Goal: Information Seeking & Learning: Check status

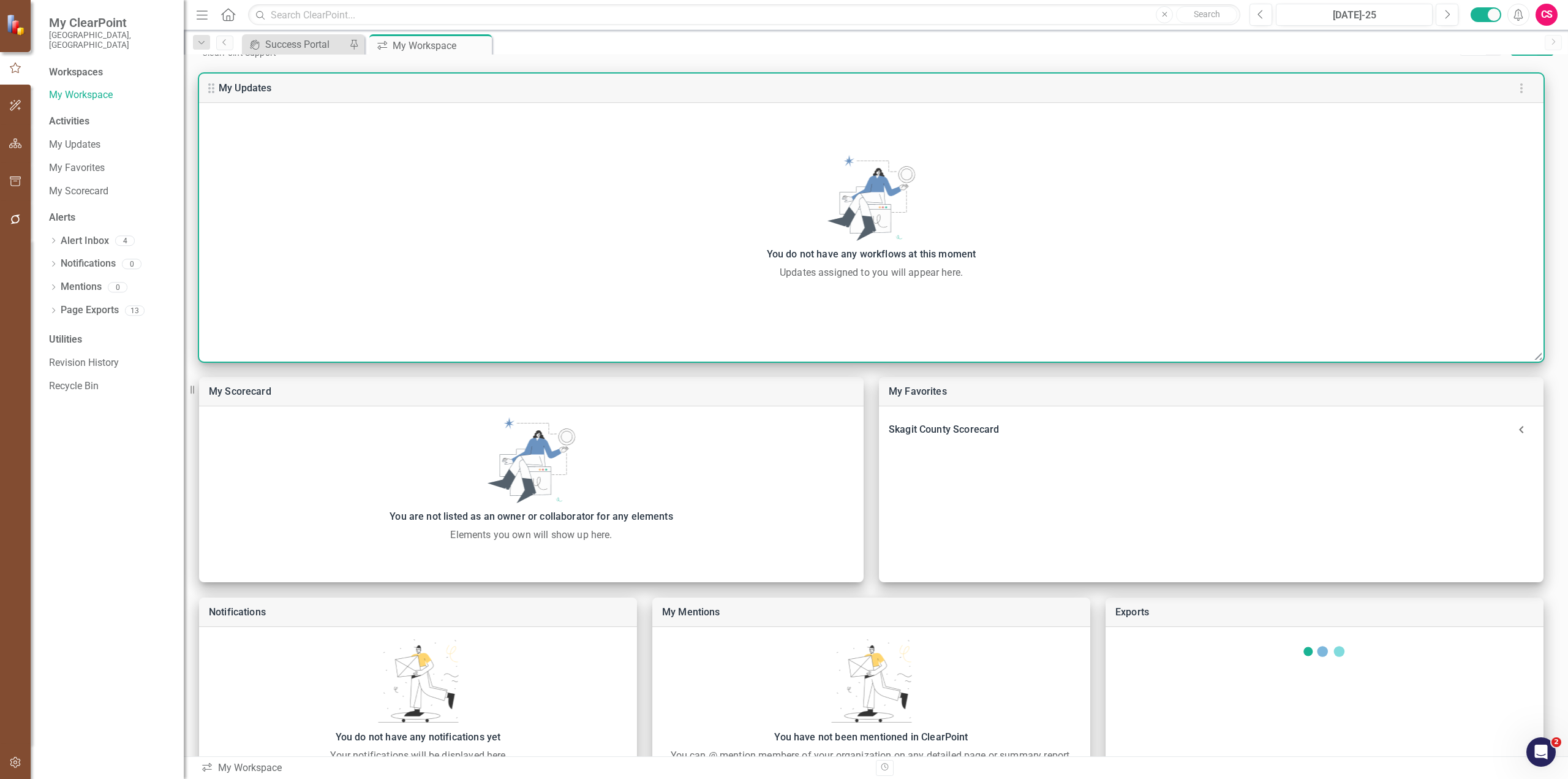
scroll to position [97, 0]
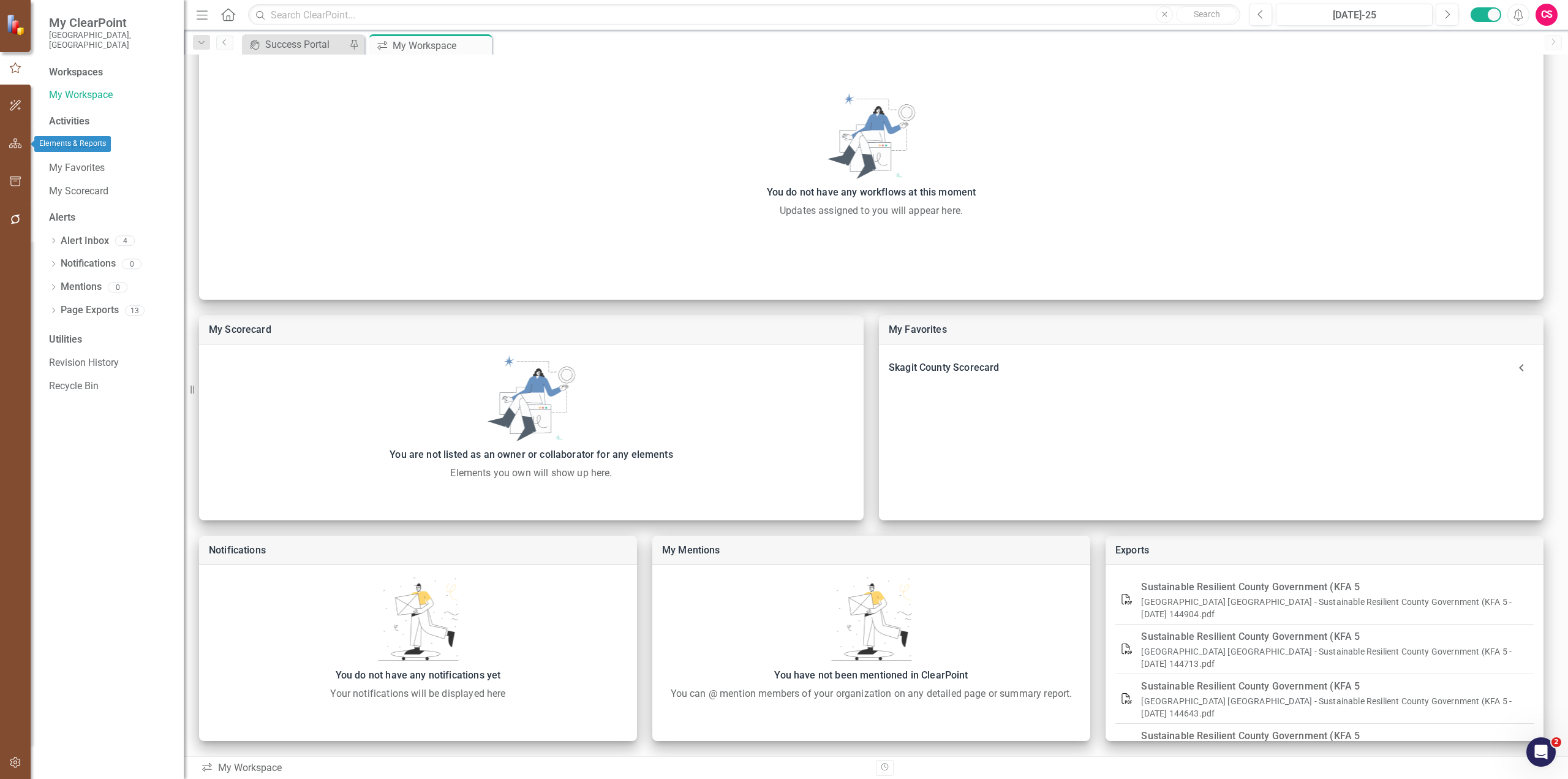
click at [11, 136] on button "button" at bounding box center [15, 144] width 28 height 26
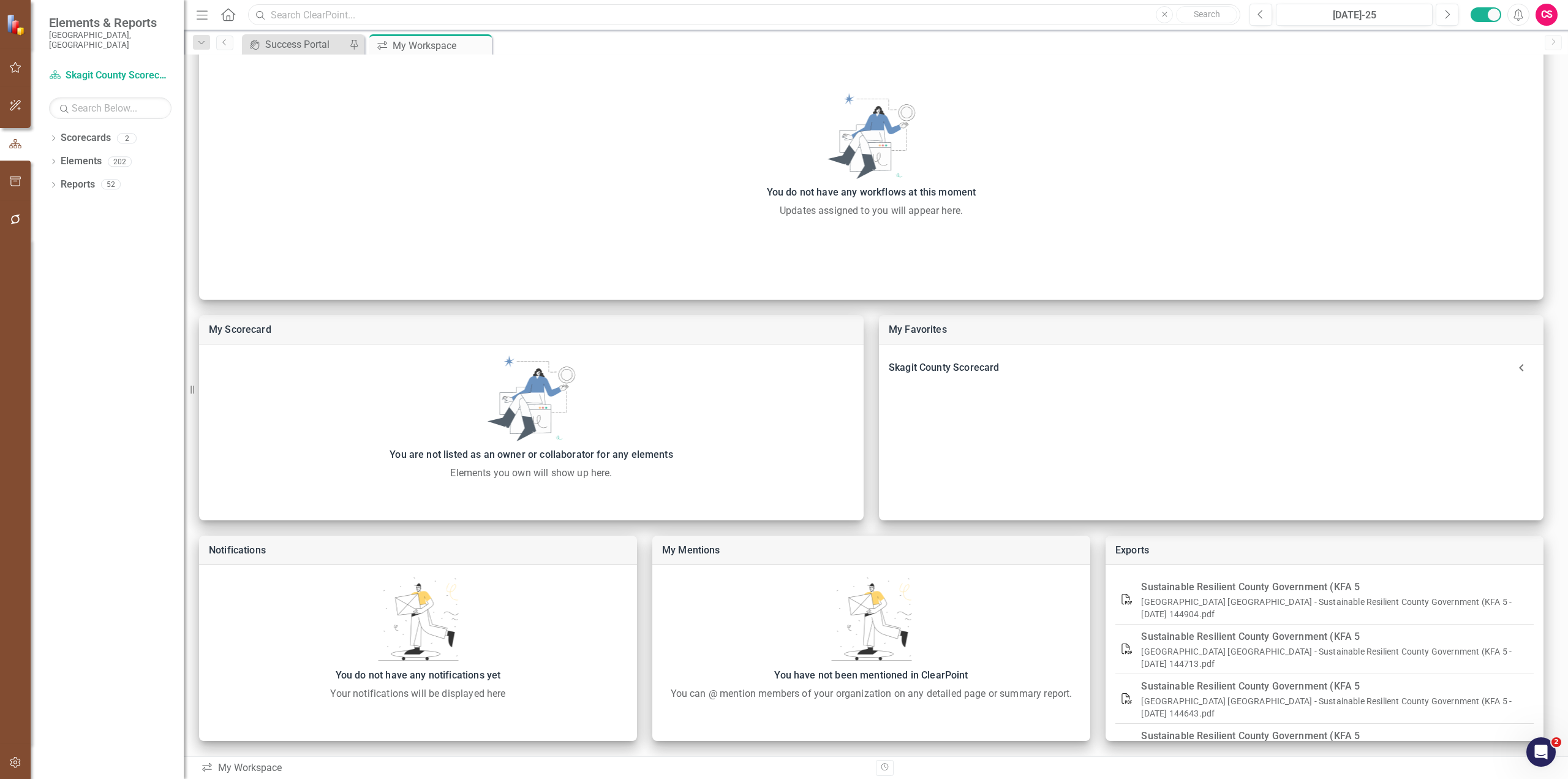
click at [277, 21] on input "text" at bounding box center [744, 15] width 992 height 21
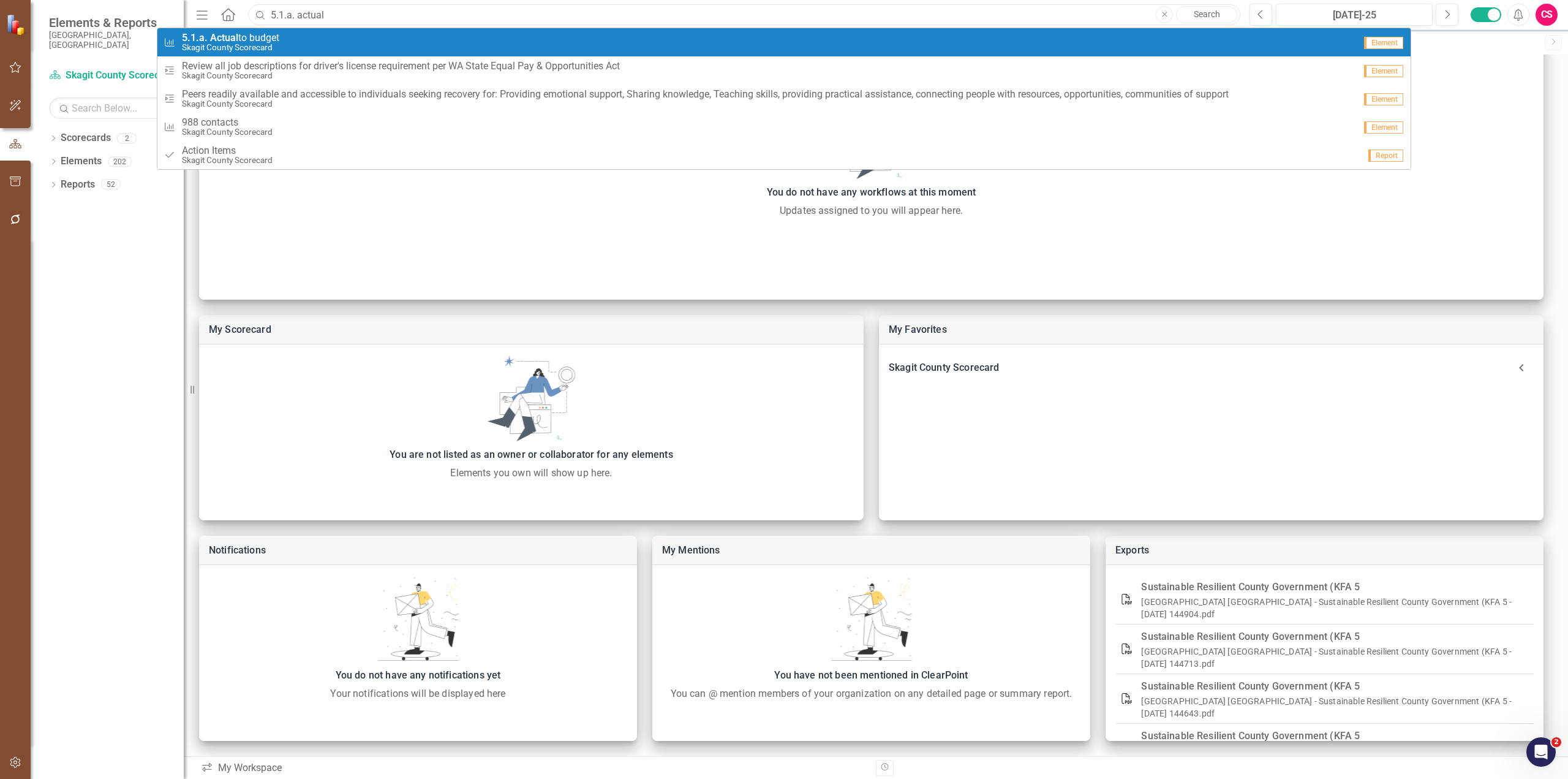
type input "5.1.a. actual"
click at [201, 45] on small "Skagit County Scorecard" at bounding box center [230, 48] width 97 height 9
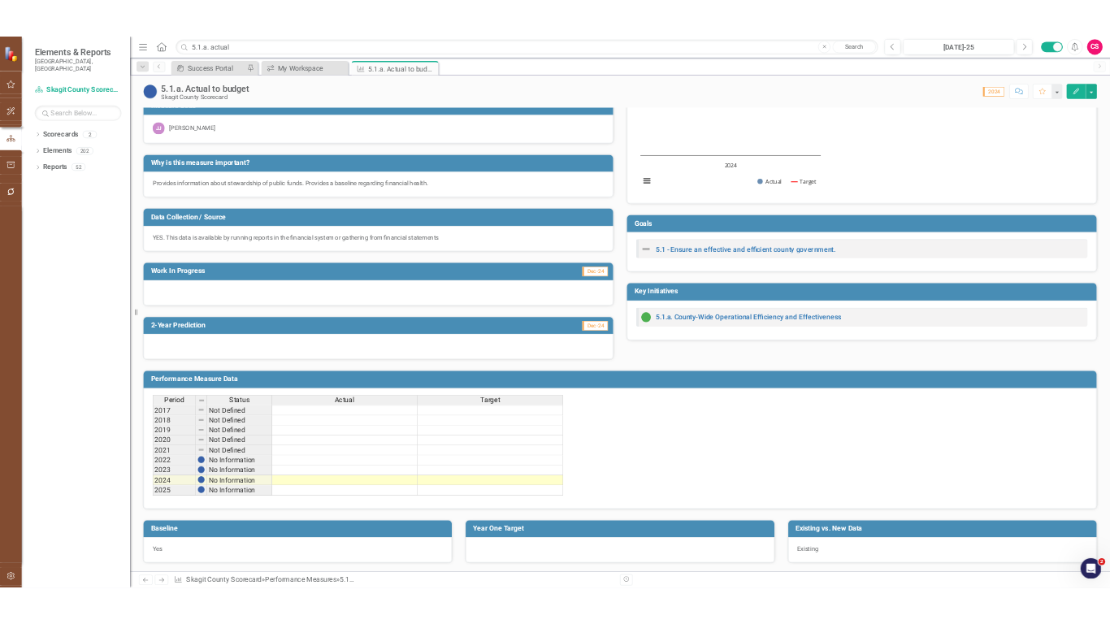
scroll to position [128, 0]
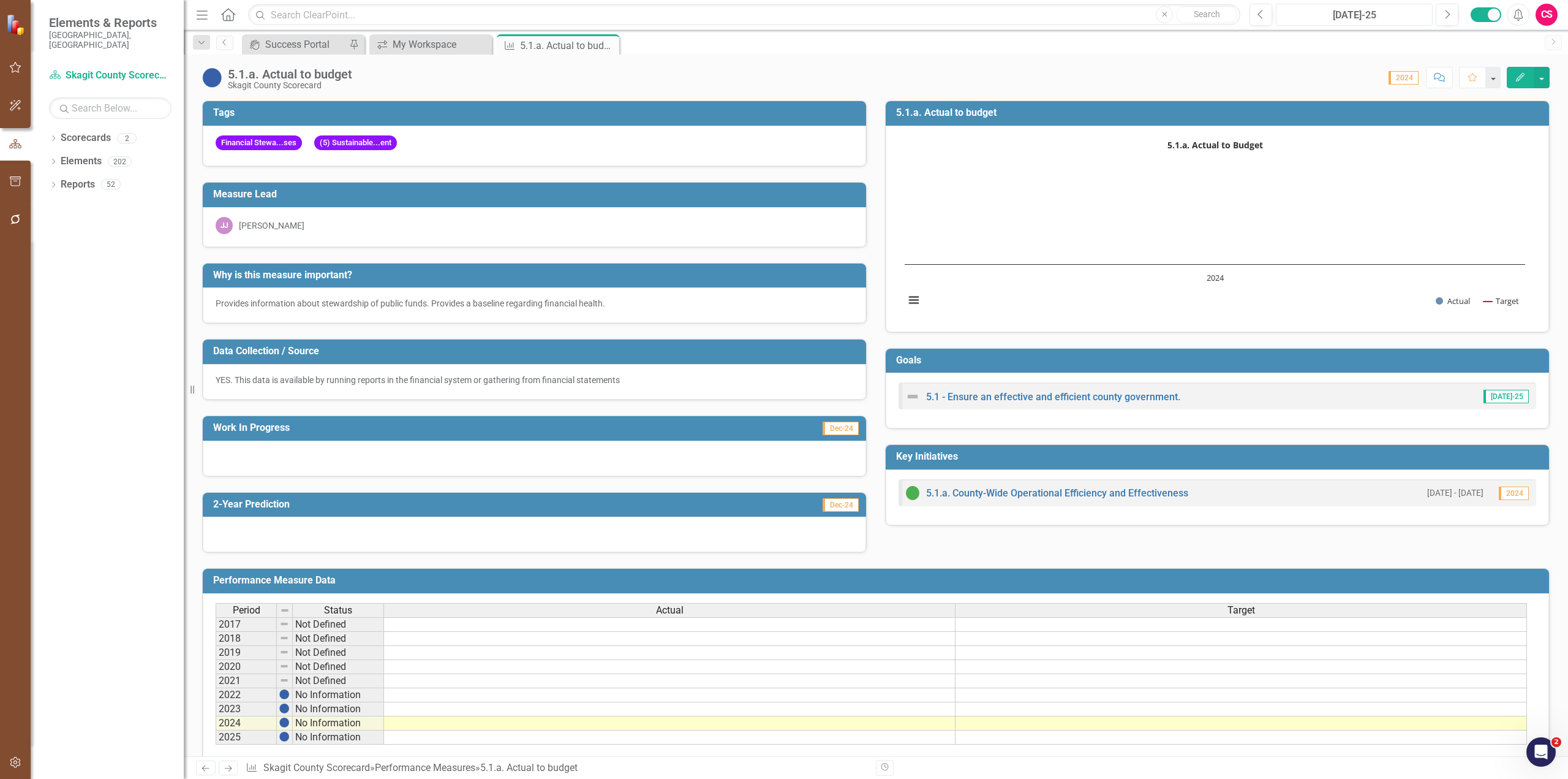
click at [836, 22] on div "[DATE]-25" at bounding box center [1354, 16] width 149 height 15
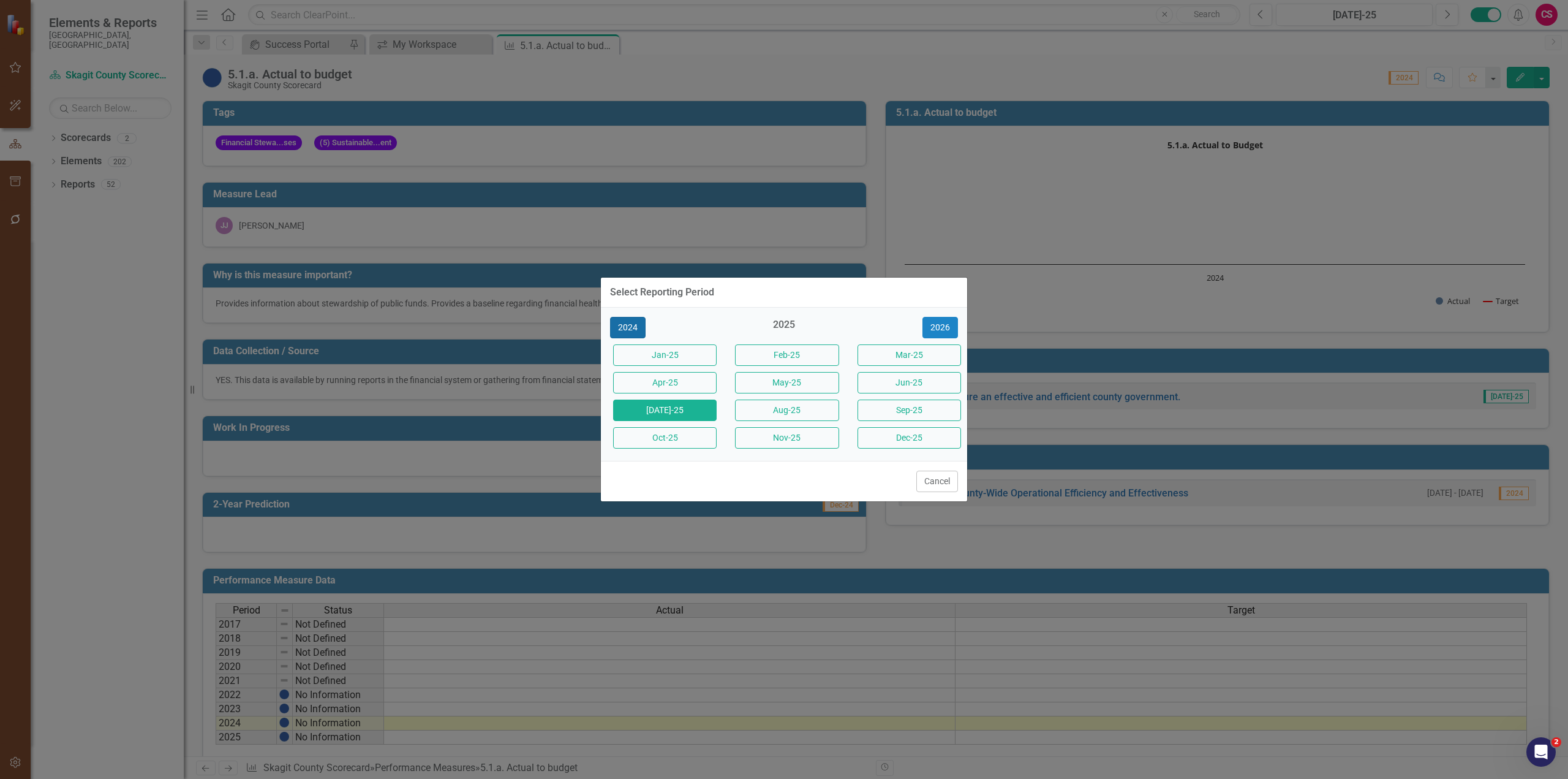
click at [644, 331] on button "2024" at bounding box center [627, 327] width 35 height 21
click at [836, 435] on button "Dec-24" at bounding box center [909, 437] width 103 height 21
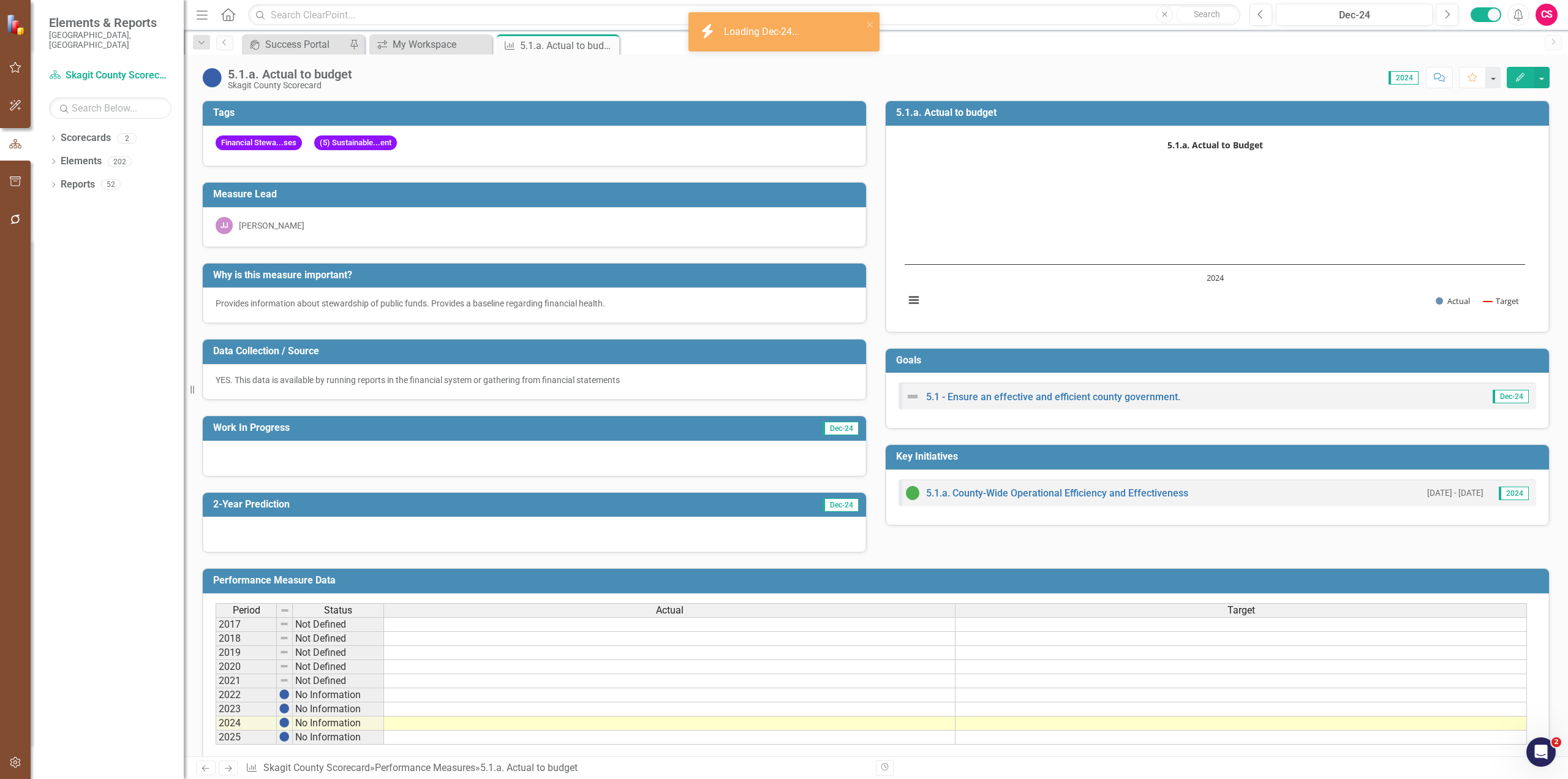
click at [553, 262] on div "Why is this measure important? Provides information about stewardship of public…" at bounding box center [534, 286] width 683 height 77
click at [836, 15] on div "Dec-24" at bounding box center [1354, 16] width 149 height 15
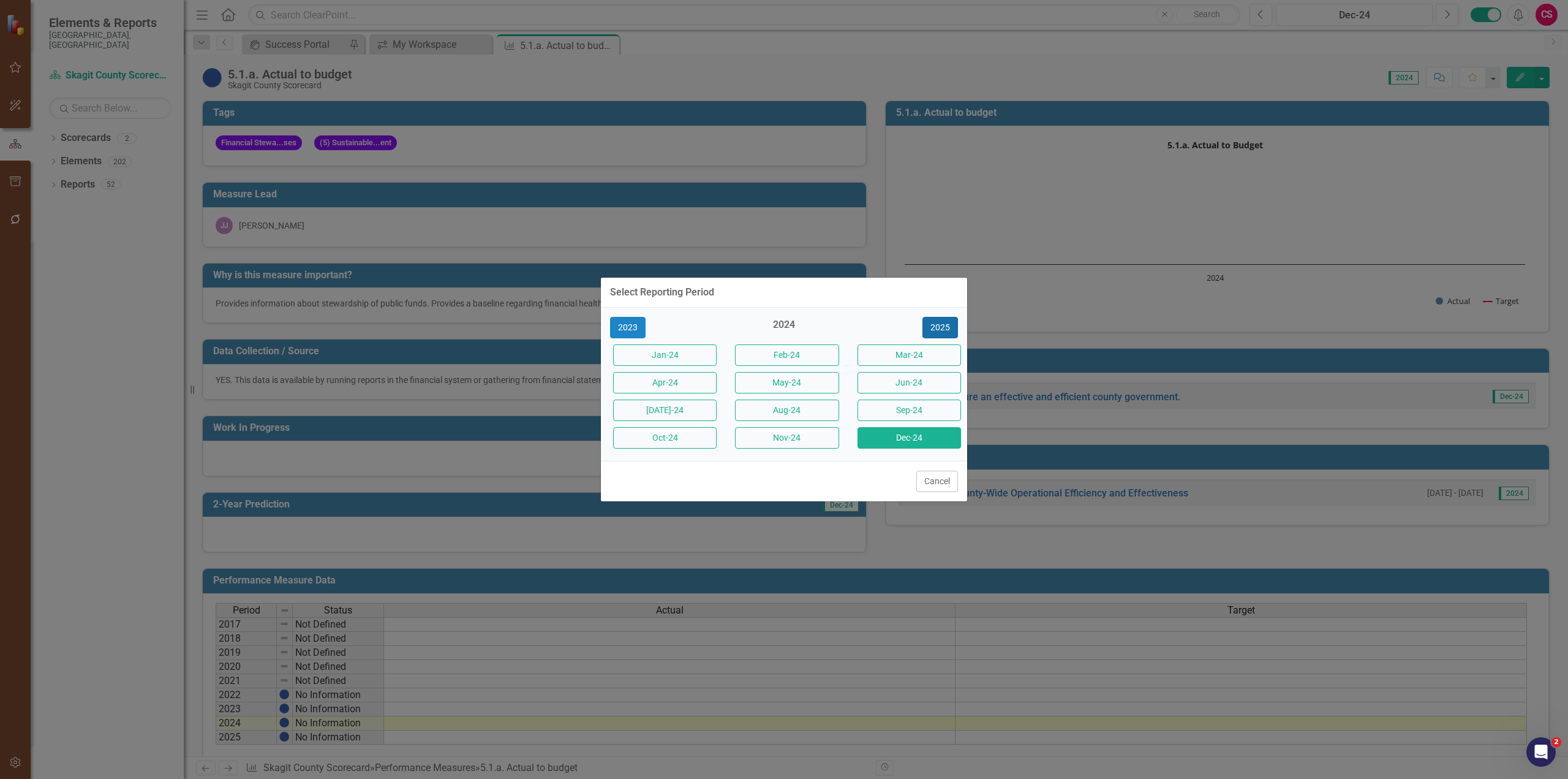
click at [836, 328] on button "2025" at bounding box center [940, 327] width 35 height 21
click at [836, 440] on button "Dec-25" at bounding box center [909, 437] width 103 height 21
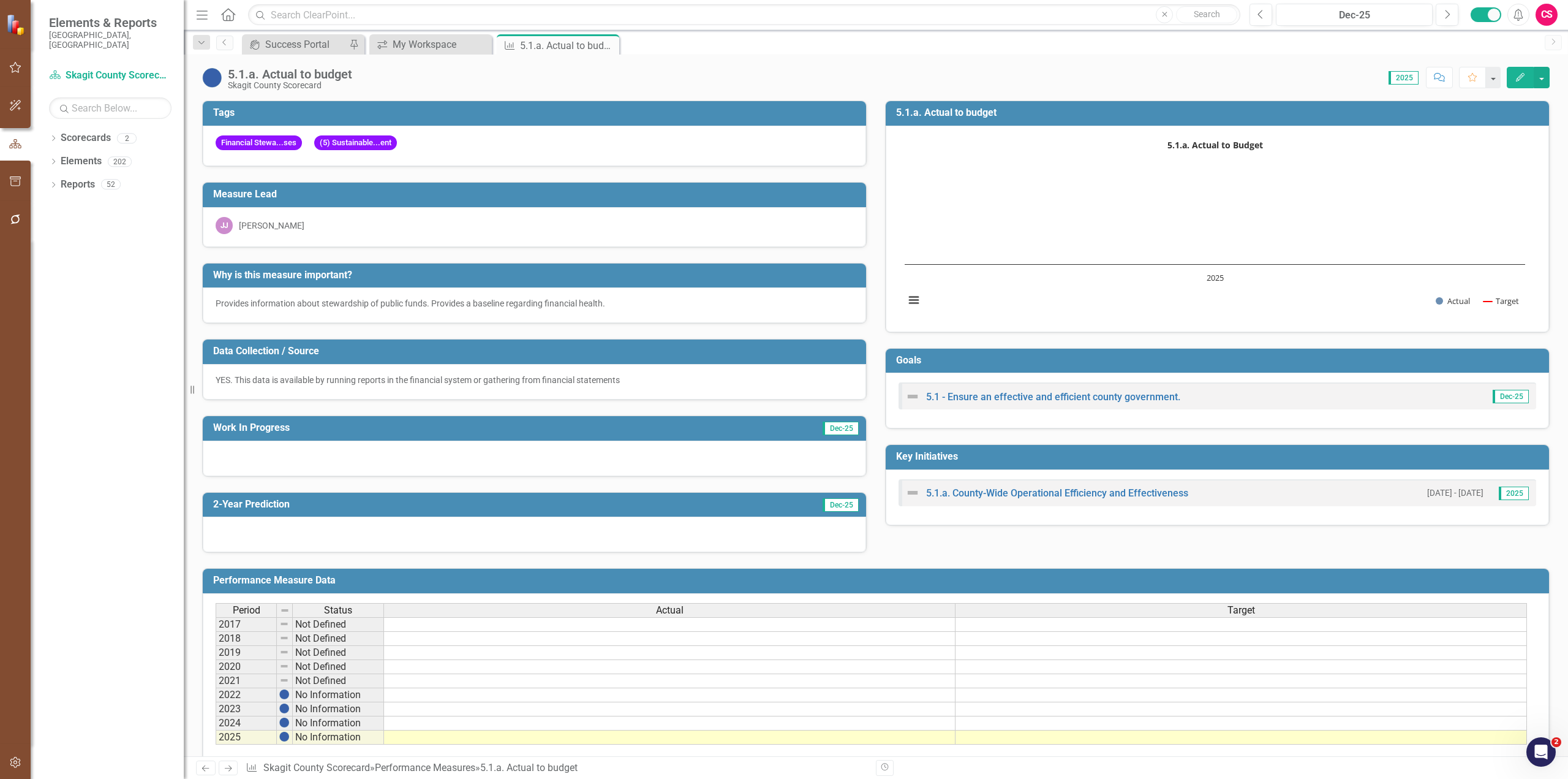
click at [836, 229] on div "[PERSON_NAME] [PERSON_NAME]" at bounding box center [534, 225] width 638 height 17
click at [836, 14] on div "Dec-25" at bounding box center [1354, 16] width 149 height 15
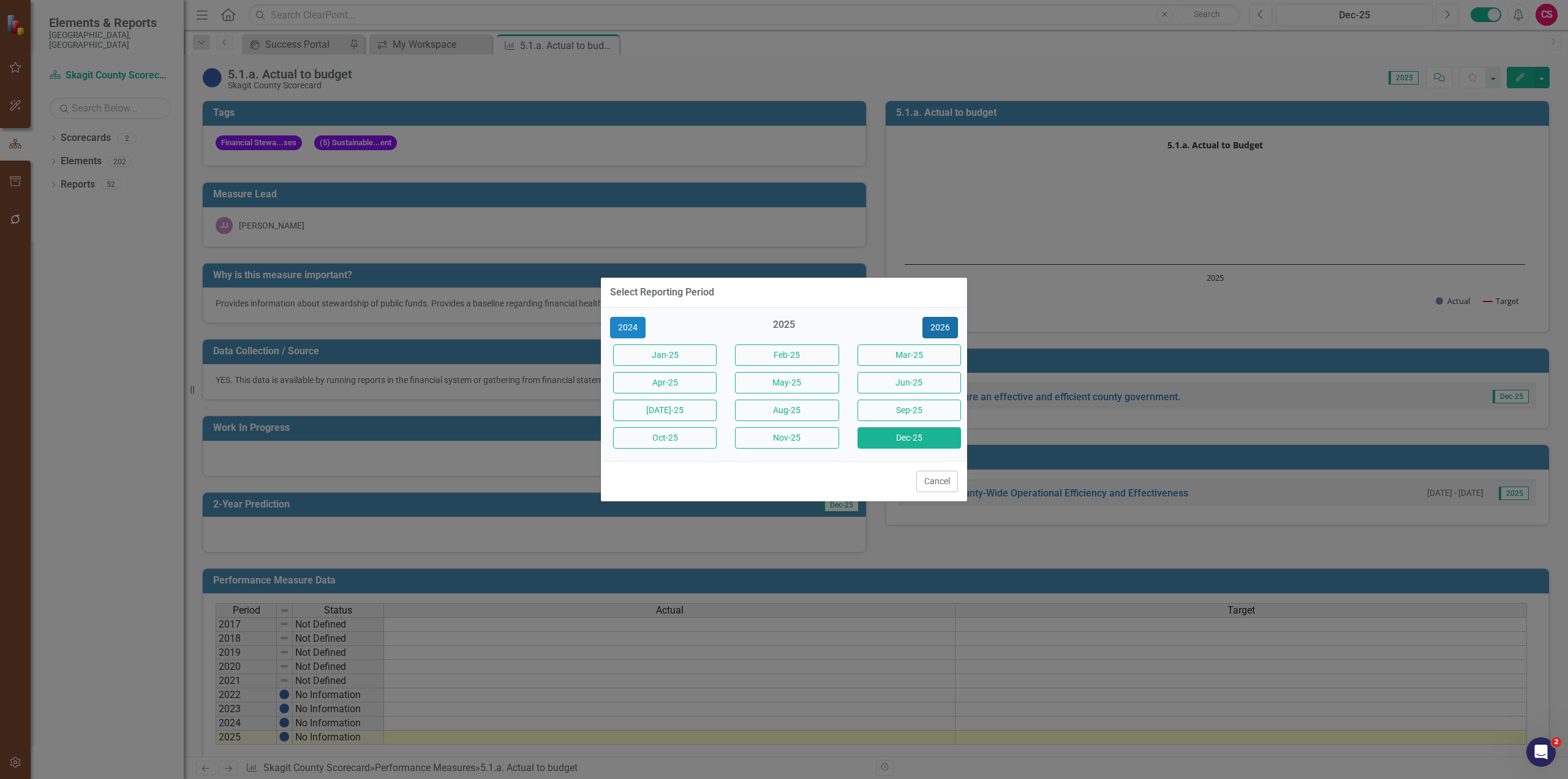
click at [836, 336] on button "2026" at bounding box center [940, 327] width 35 height 21
click at [836, 428] on button "Dec-26" at bounding box center [909, 437] width 103 height 21
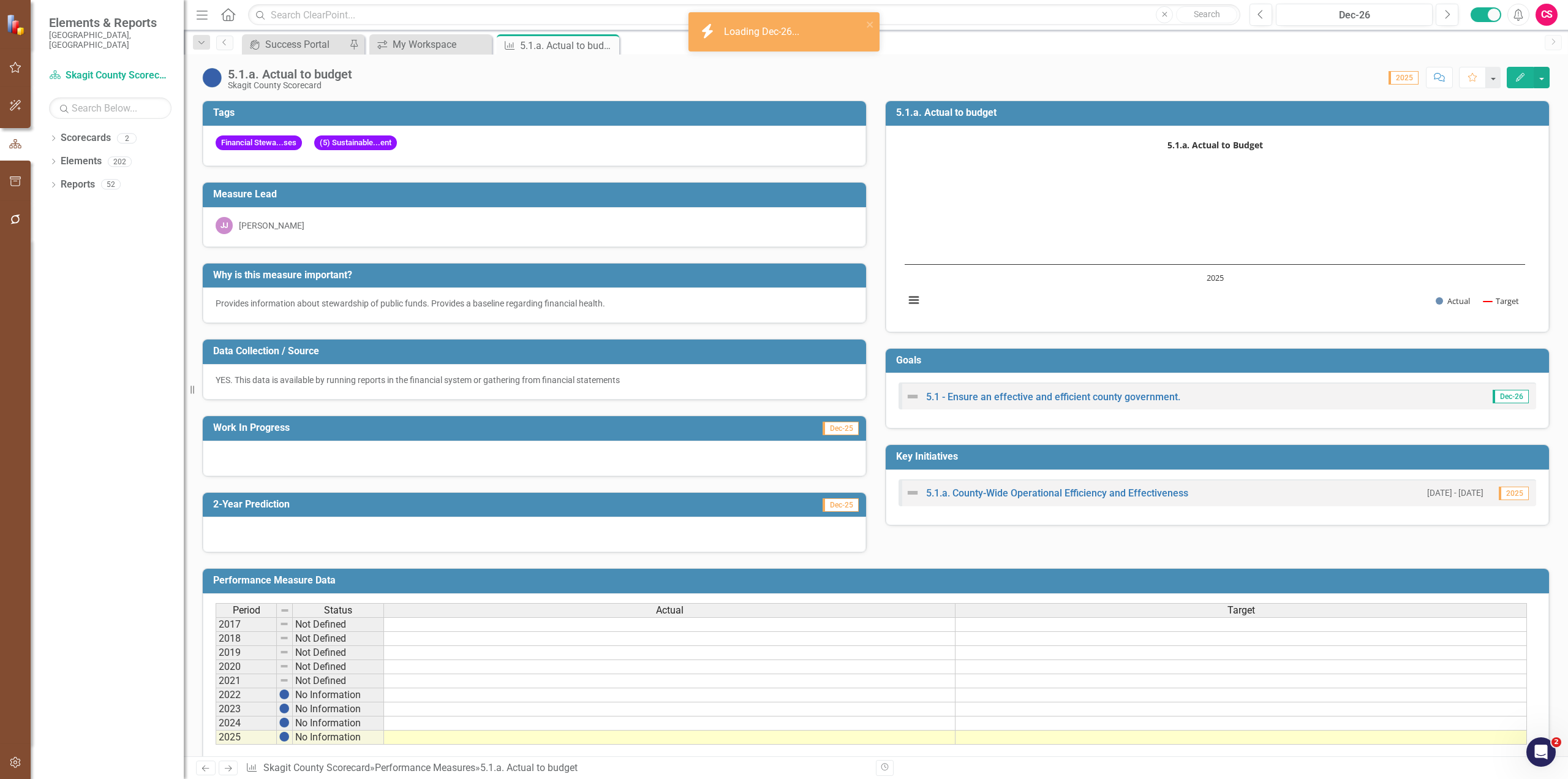
drag, startPoint x: 721, startPoint y: 244, endPoint x: 1070, endPoint y: 160, distance: 359.0
click at [721, 244] on div "[PERSON_NAME] [PERSON_NAME]" at bounding box center [534, 227] width 663 height 40
click at [836, 17] on div "Dec-26" at bounding box center [1354, 16] width 149 height 15
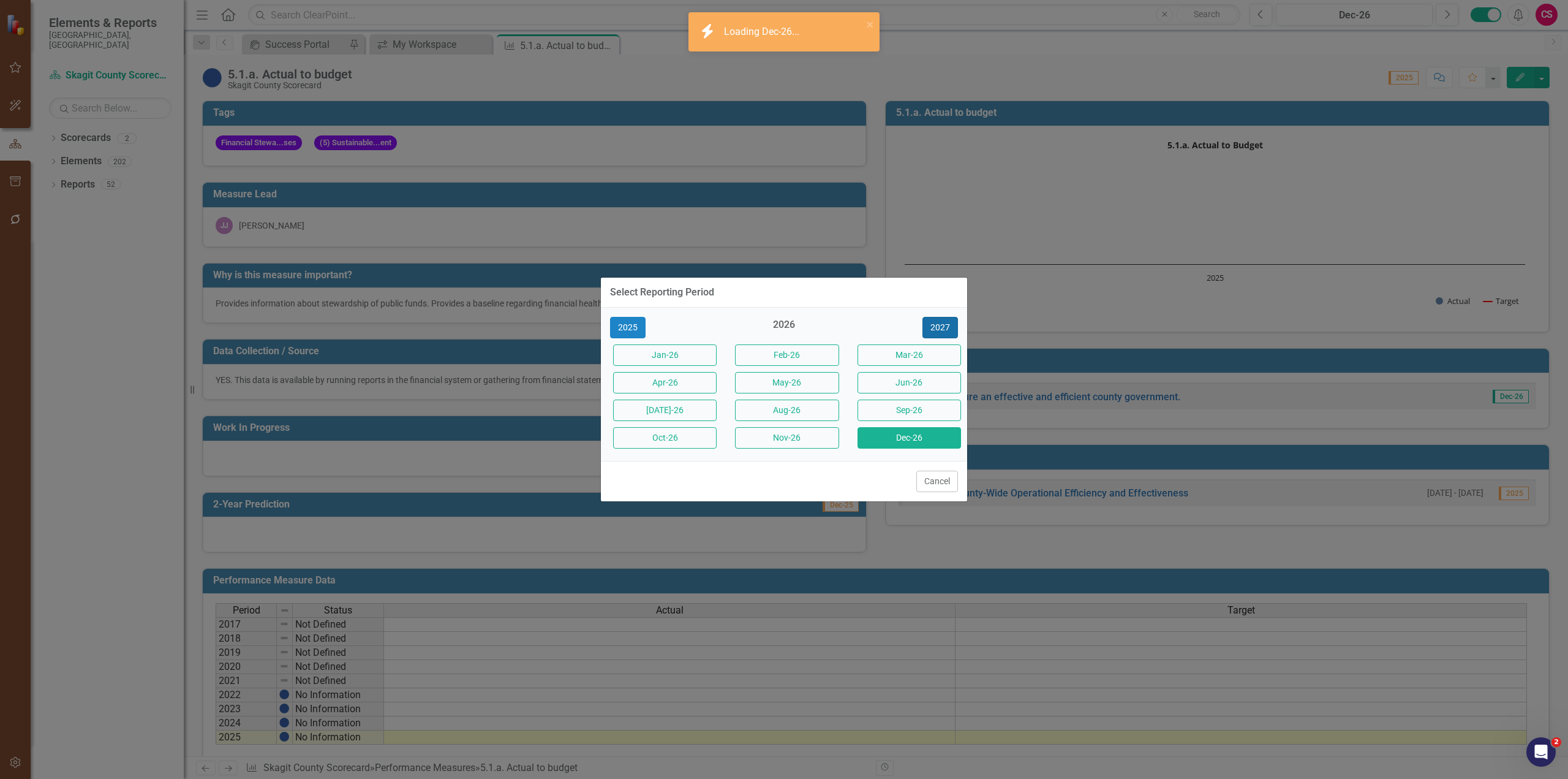
click at [836, 328] on button "2027" at bounding box center [940, 327] width 35 height 21
click at [836, 434] on button "Dec-27" at bounding box center [909, 437] width 103 height 21
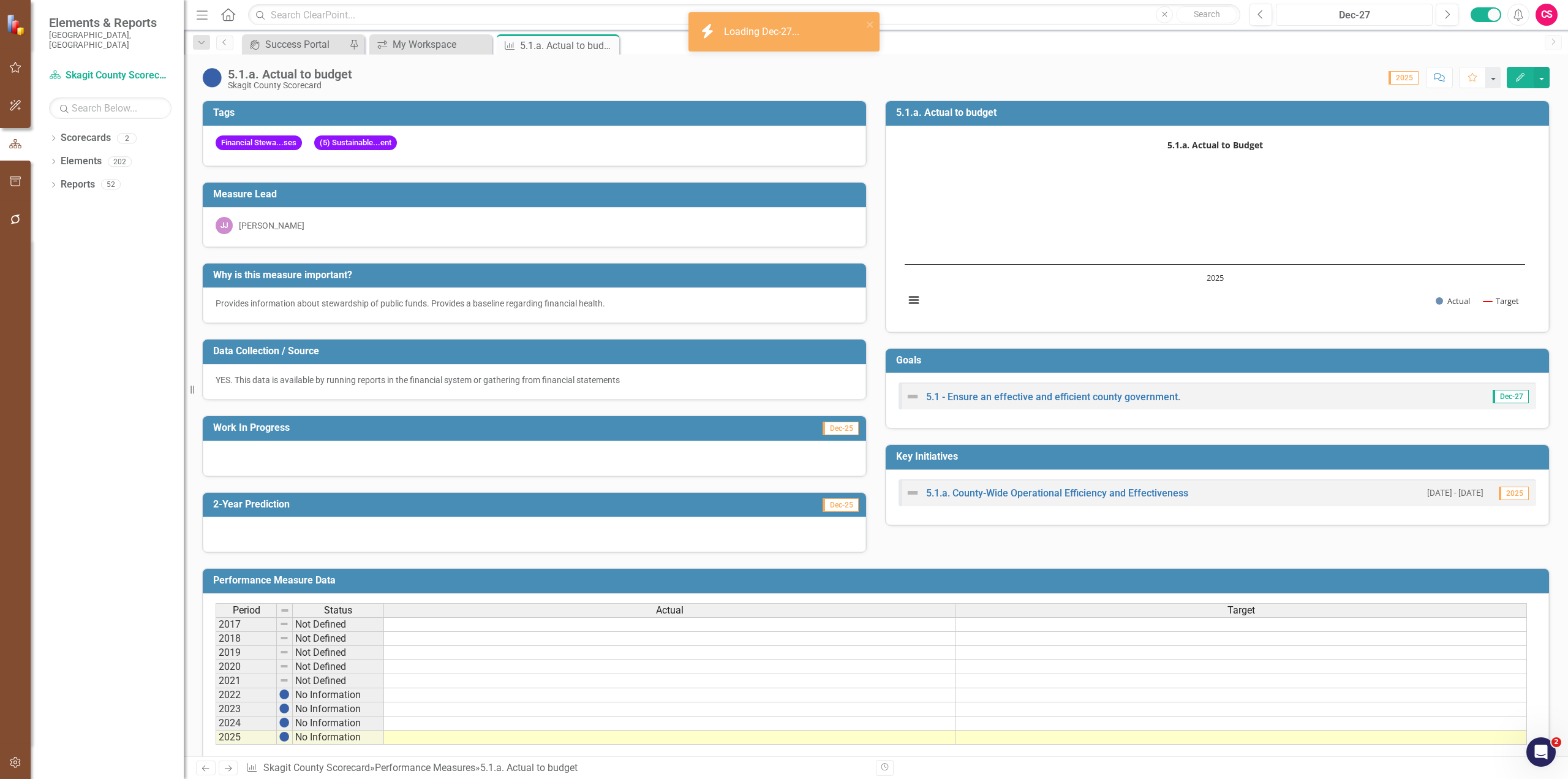
click at [836, 11] on div "Dec-27" at bounding box center [1354, 16] width 149 height 15
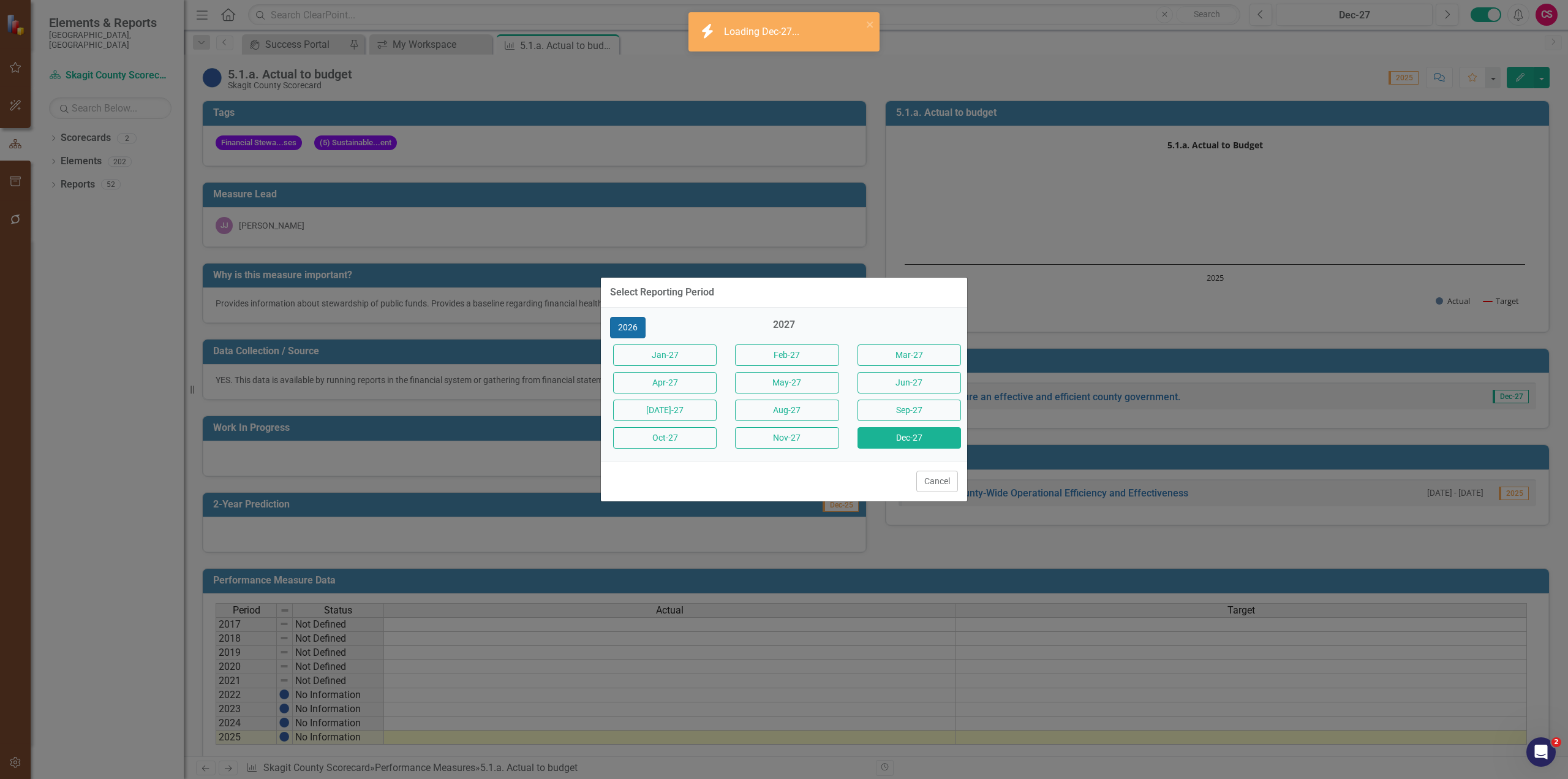
click at [633, 325] on button "2026" at bounding box center [627, 327] width 35 height 21
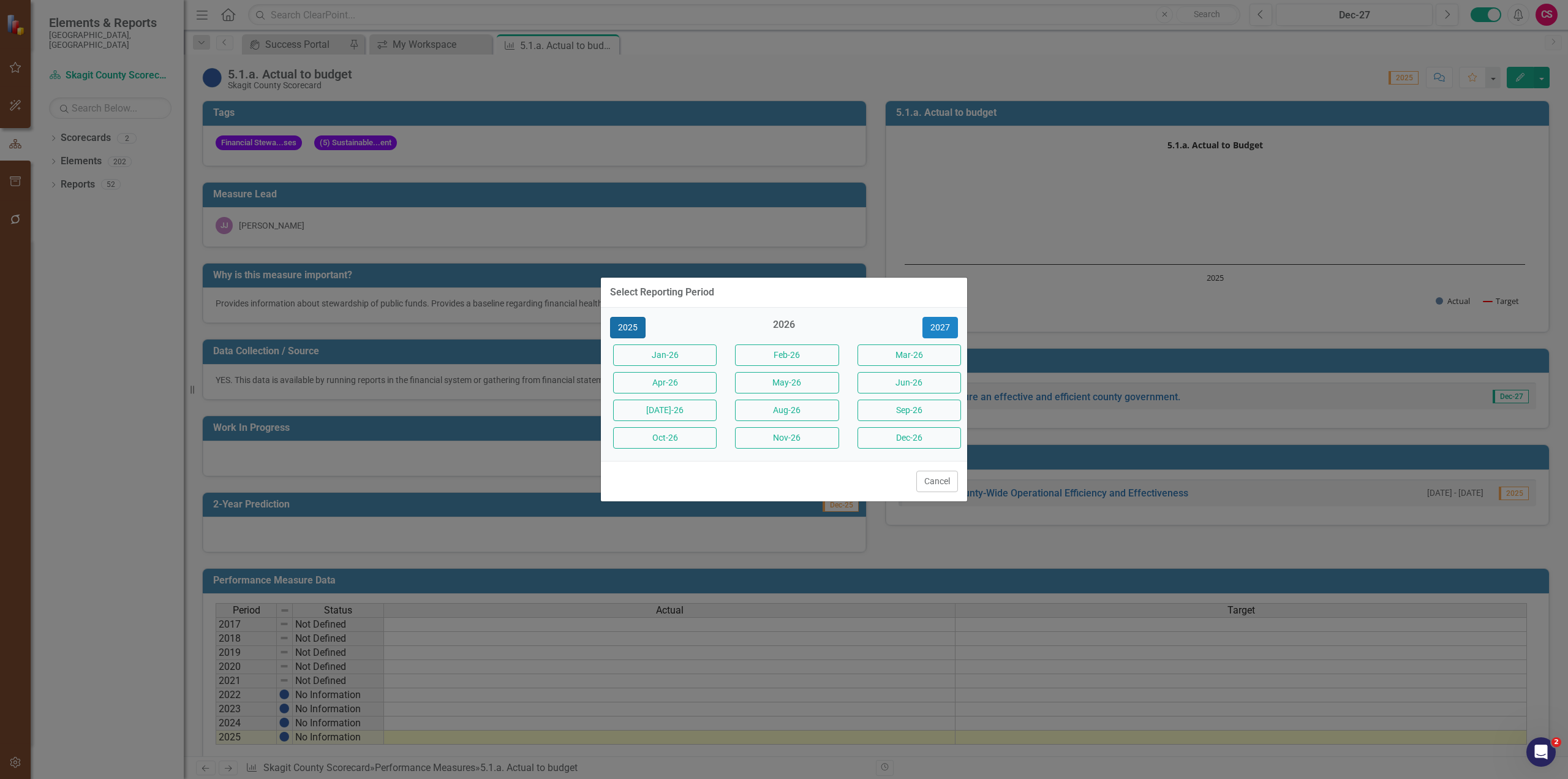
click at [633, 325] on button "2025" at bounding box center [627, 327] width 35 height 21
click at [633, 325] on button "2024" at bounding box center [627, 327] width 35 height 21
click at [633, 325] on button "2023" at bounding box center [627, 327] width 35 height 21
click at [836, 446] on button "Dec-23" at bounding box center [909, 437] width 103 height 21
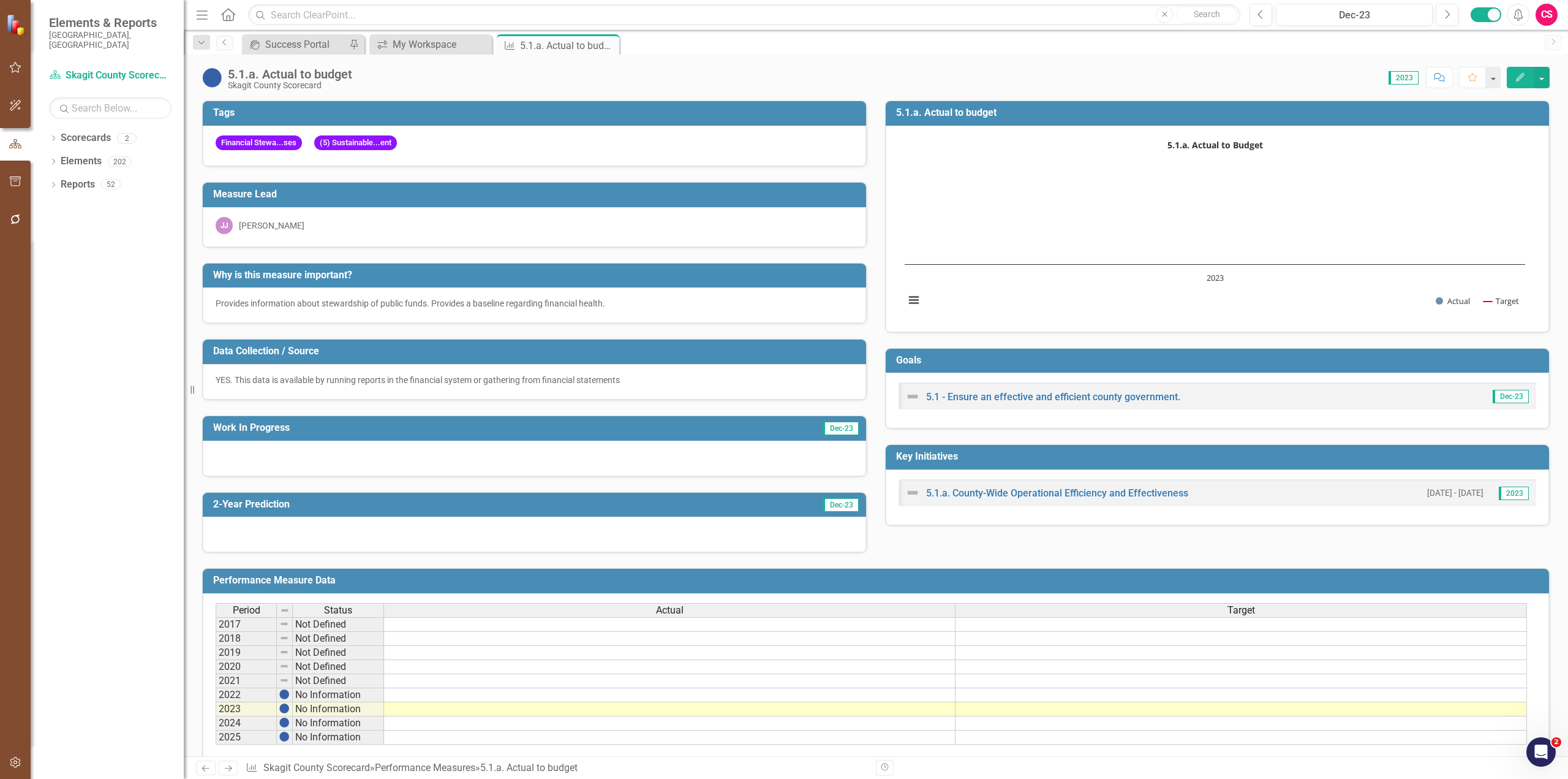
click at [836, 83] on button "Edit" at bounding box center [1521, 78] width 27 height 21
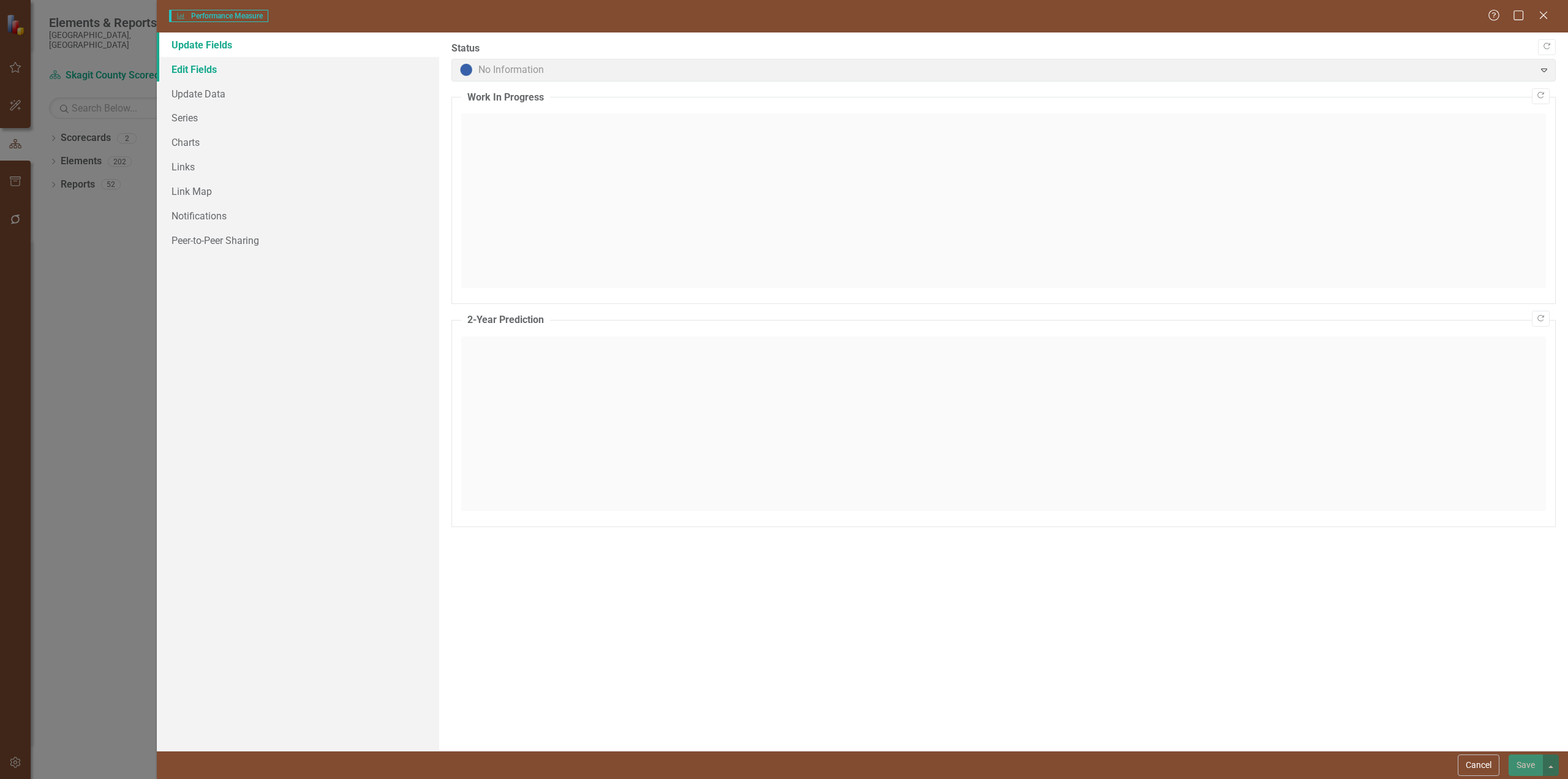
click at [302, 68] on link "Edit Fields" at bounding box center [298, 69] width 283 height 25
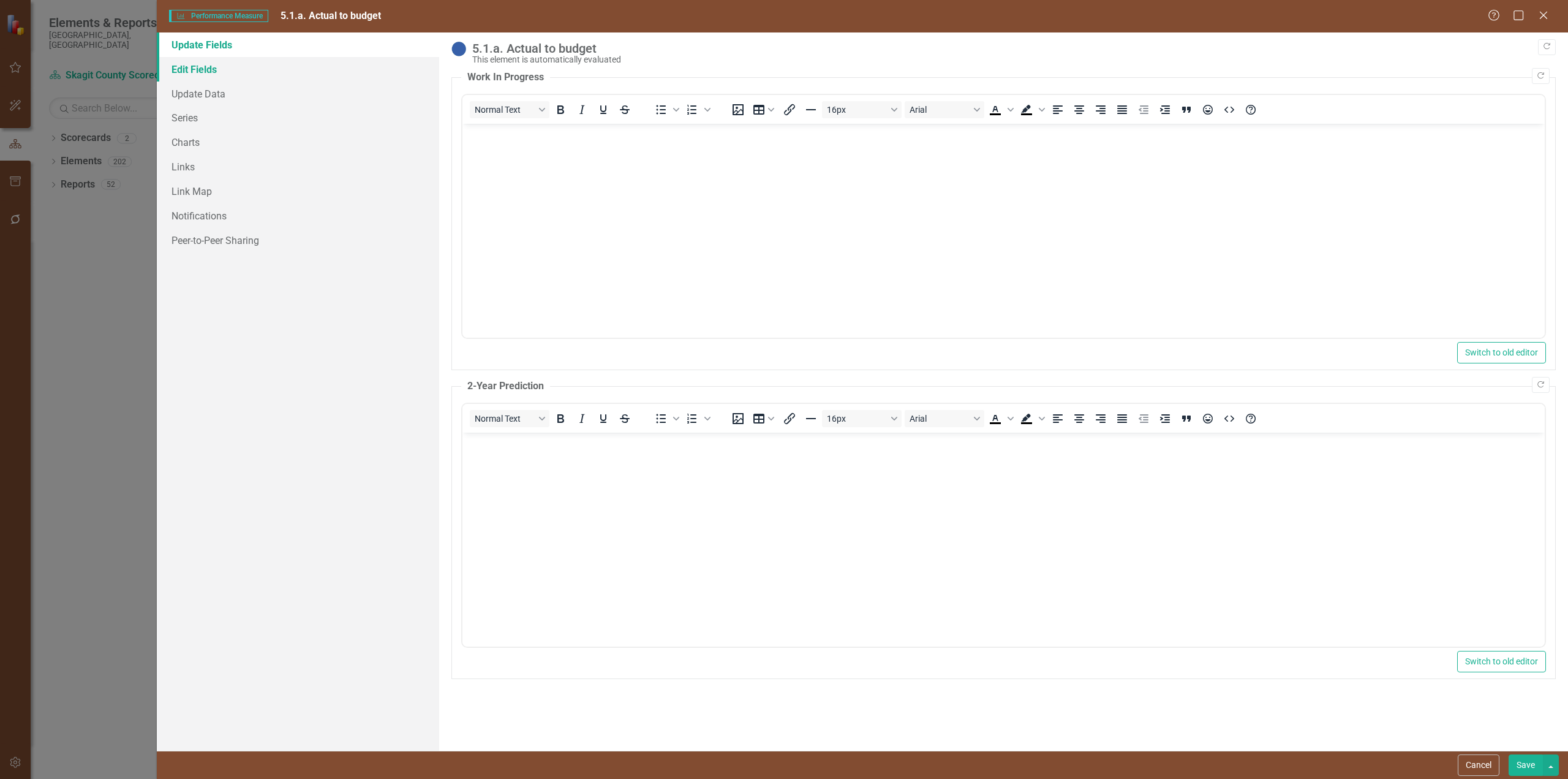
click at [314, 78] on link "Edit Fields" at bounding box center [298, 69] width 283 height 25
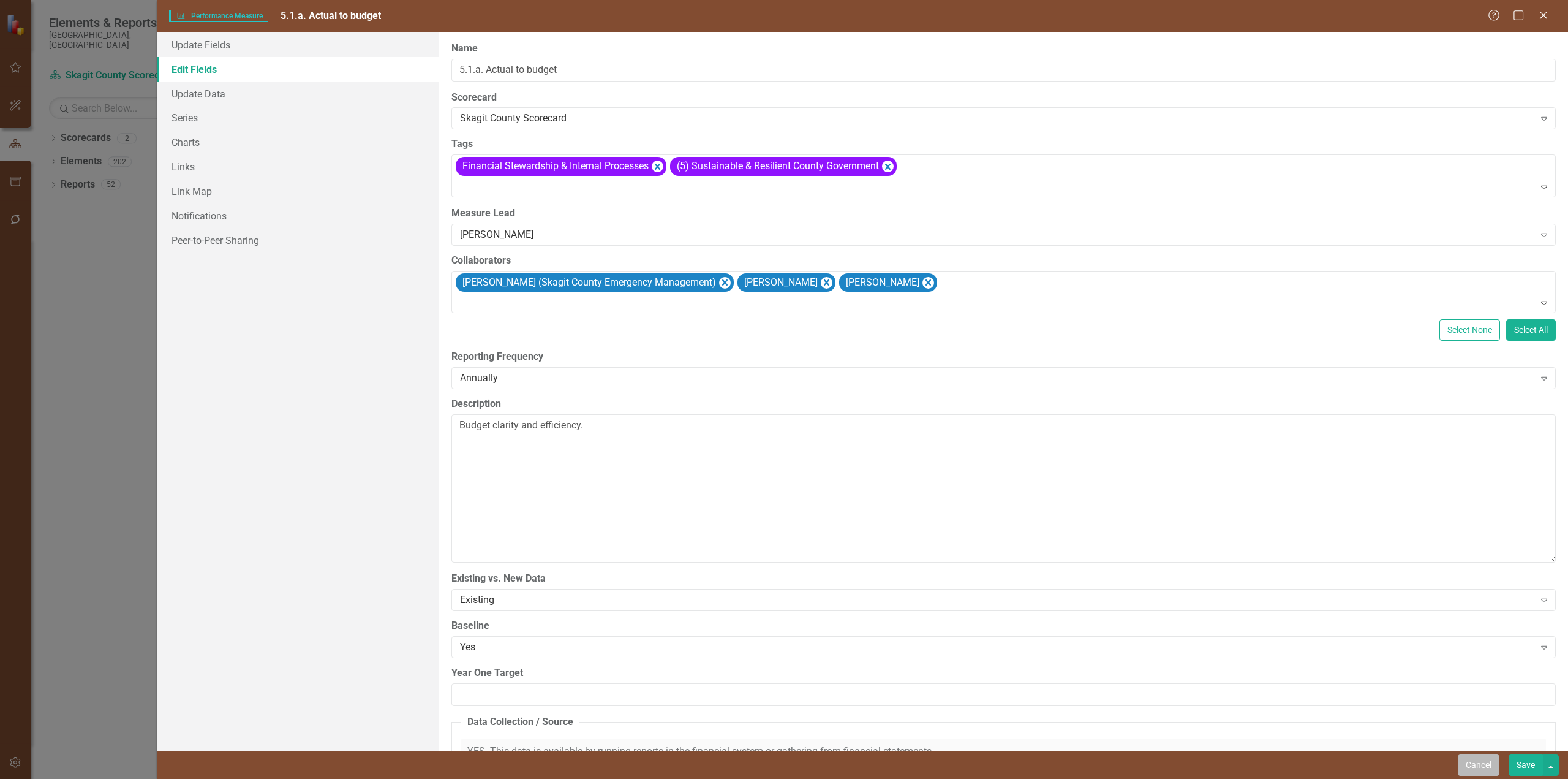
click at [836, 470] on button "Cancel" at bounding box center [1478, 765] width 41 height 21
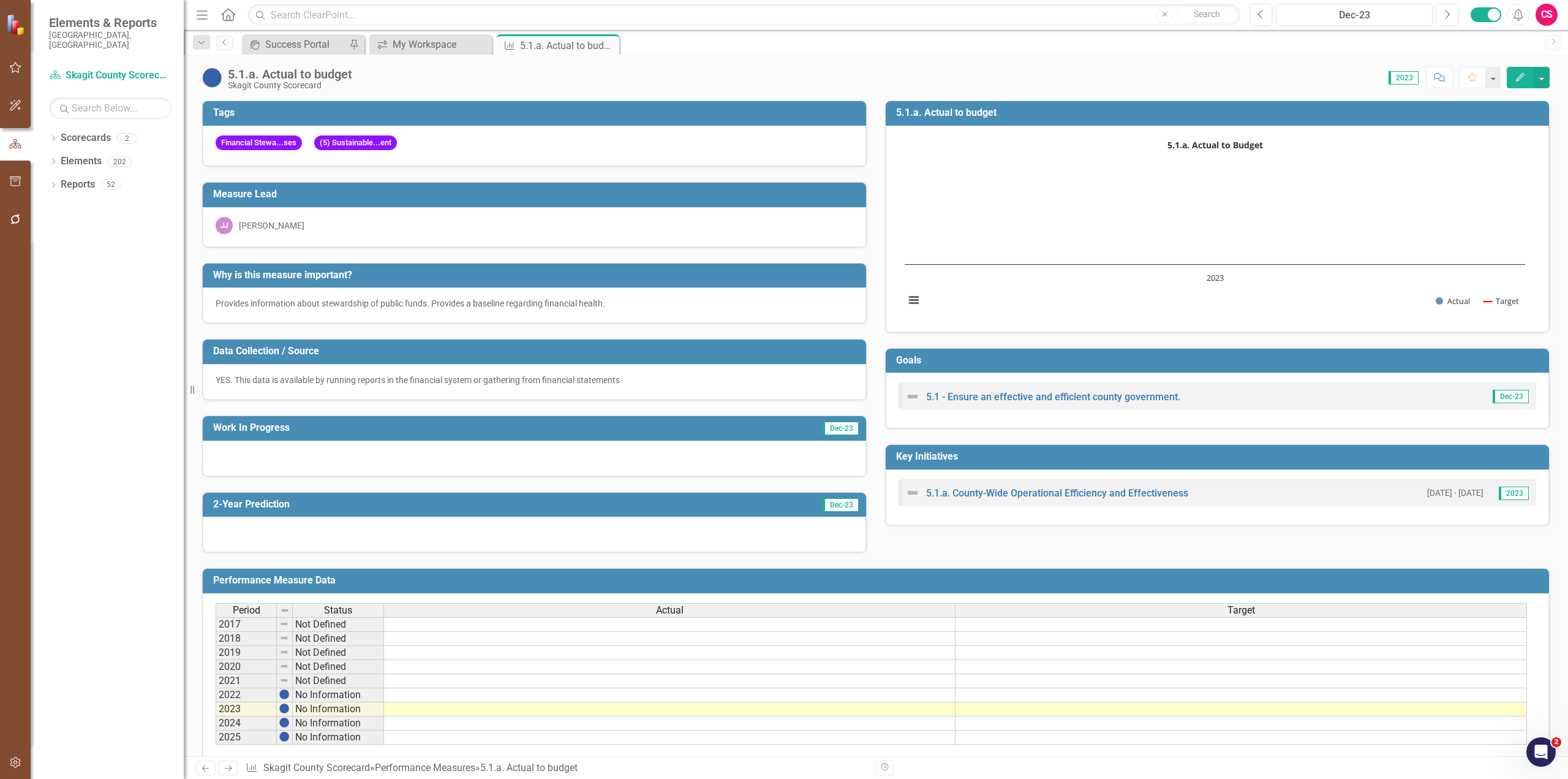
click at [546, 210] on div "[PERSON_NAME] [PERSON_NAME]" at bounding box center [534, 227] width 663 height 40
click at [836, 5] on button "Dec-23" at bounding box center [1354, 14] width 157 height 22
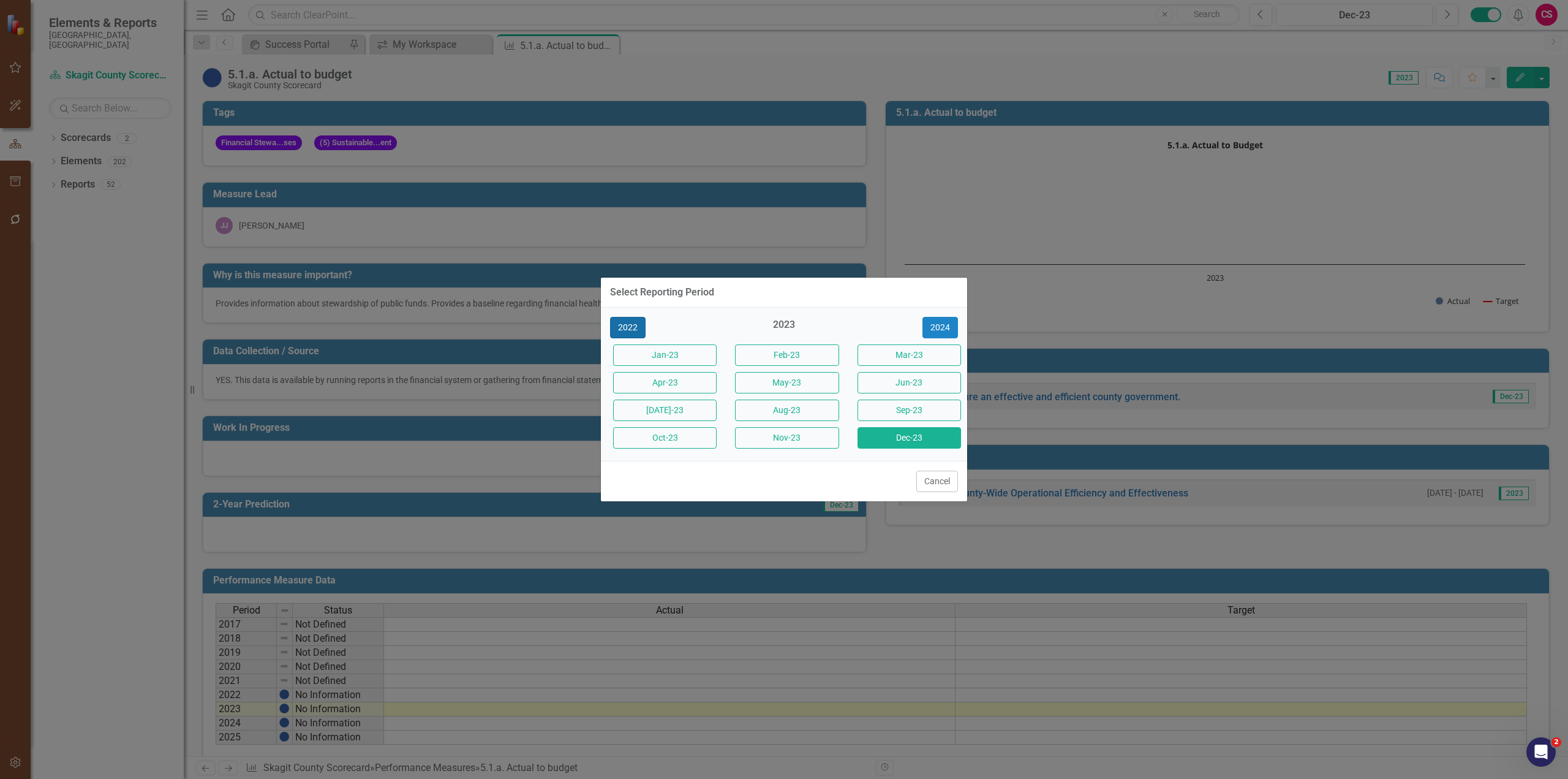
drag, startPoint x: 637, startPoint y: 319, endPoint x: 665, endPoint y: 331, distance: 30.5
click at [637, 318] on button "2022" at bounding box center [627, 327] width 35 height 21
click at [836, 442] on button "Dec-22" at bounding box center [909, 437] width 103 height 21
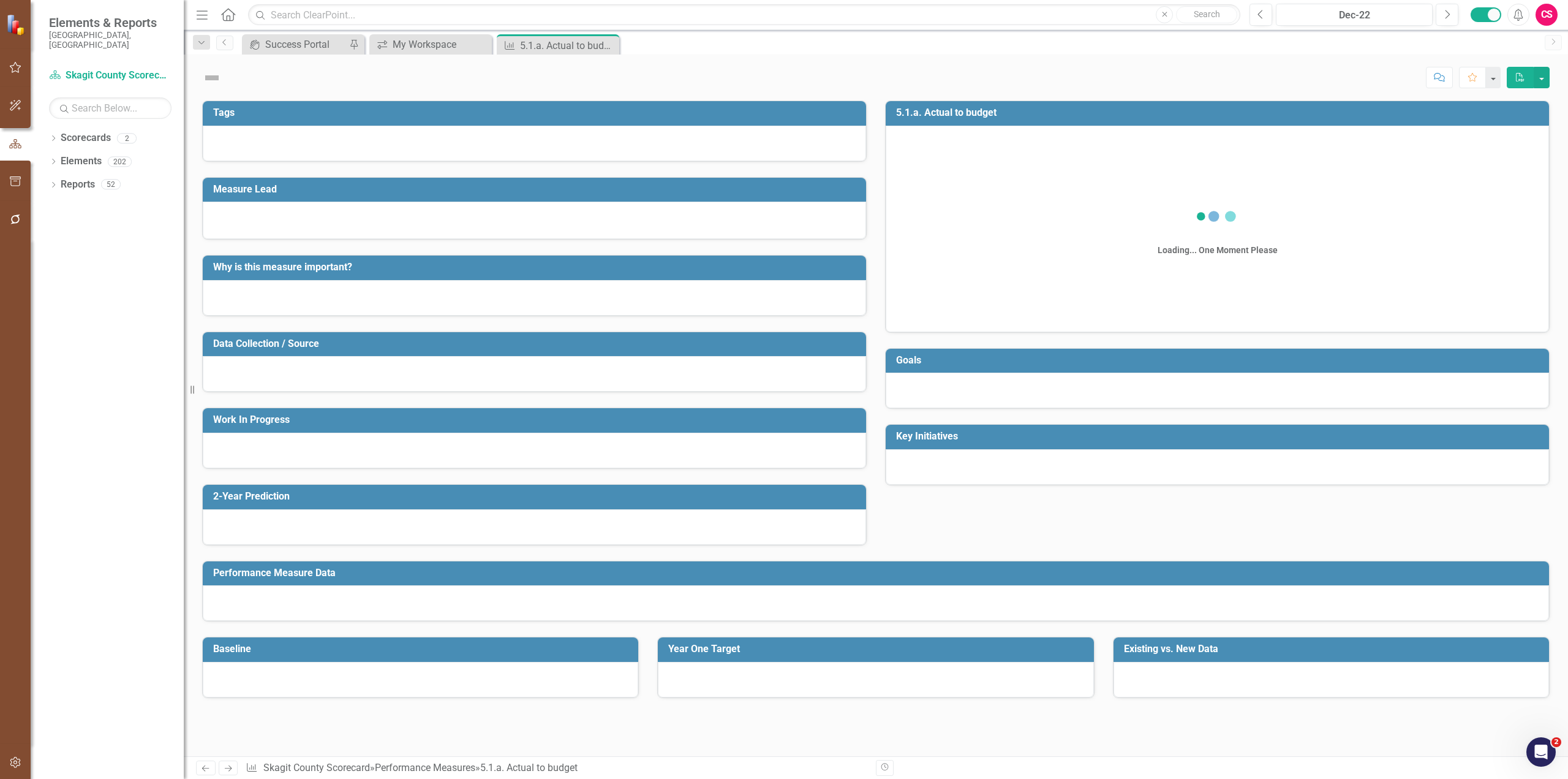
click at [371, 62] on div "Score: N/A Completed Comment Favorite PDF" at bounding box center [876, 72] width 1384 height 37
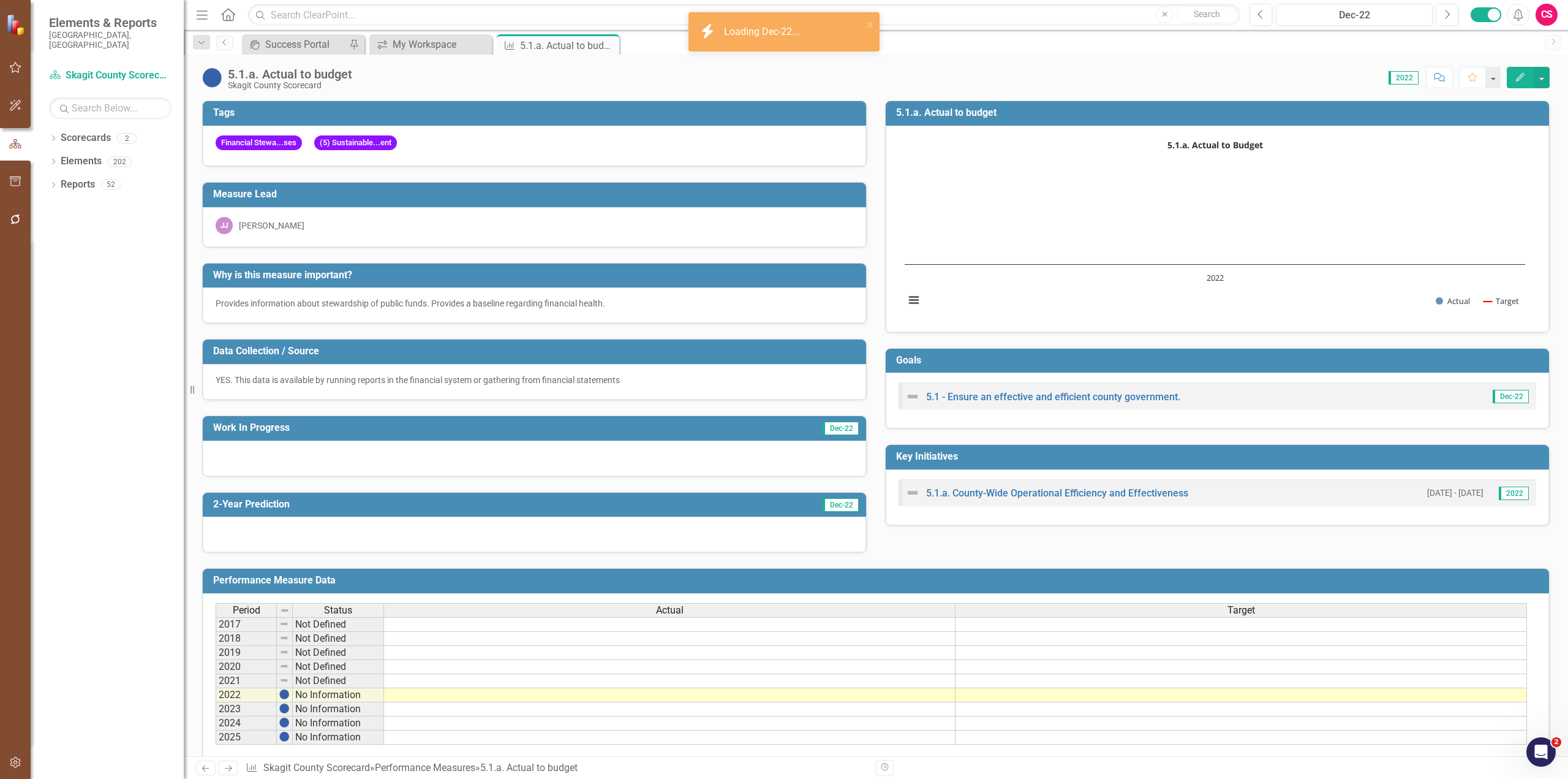
click at [836, 273] on rect "Interactive chart" at bounding box center [1214, 228] width 632 height 184
click at [836, 14] on div "Dec-22" at bounding box center [1354, 16] width 149 height 15
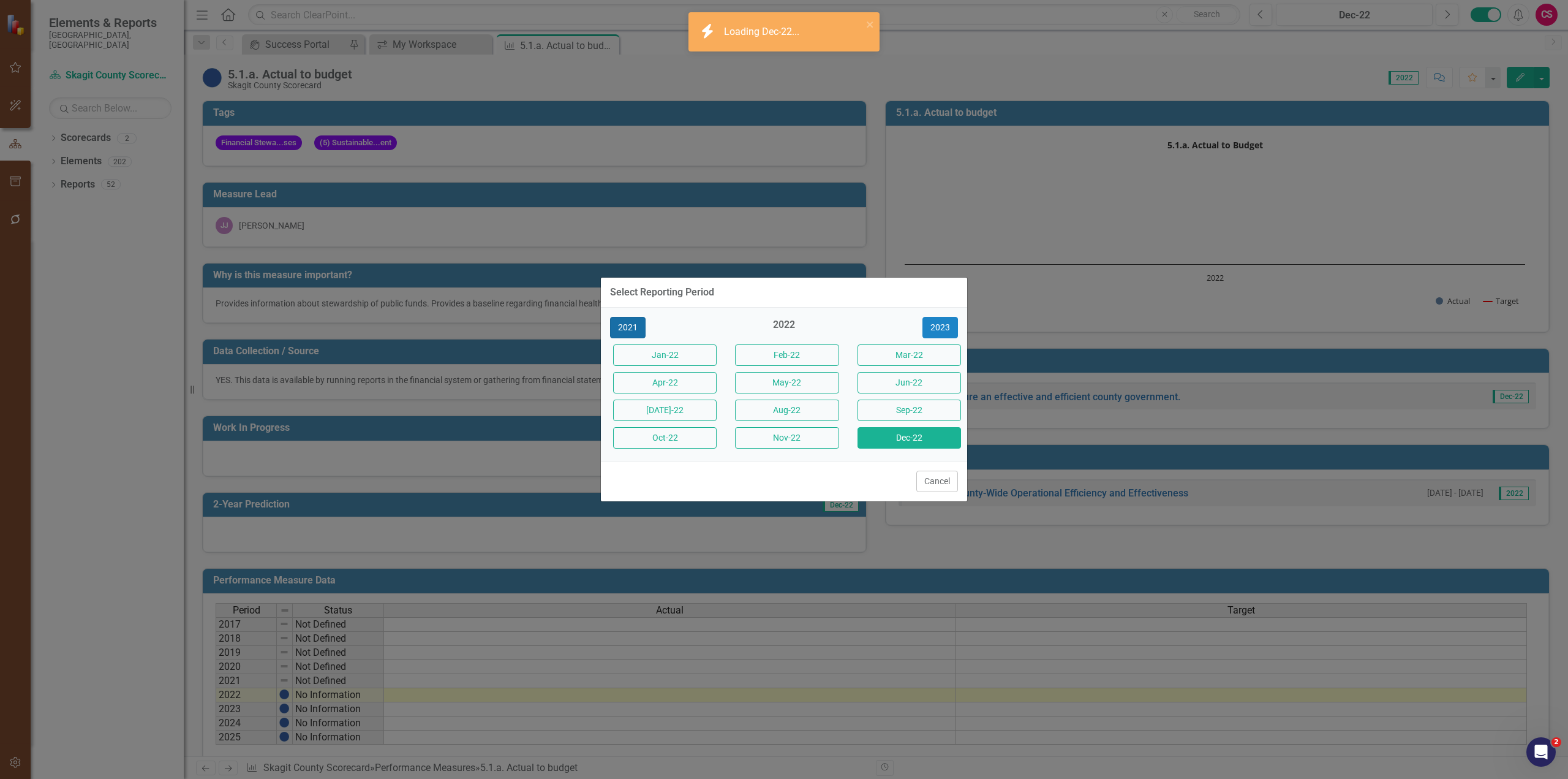
click at [632, 320] on button "2021" at bounding box center [627, 327] width 35 height 21
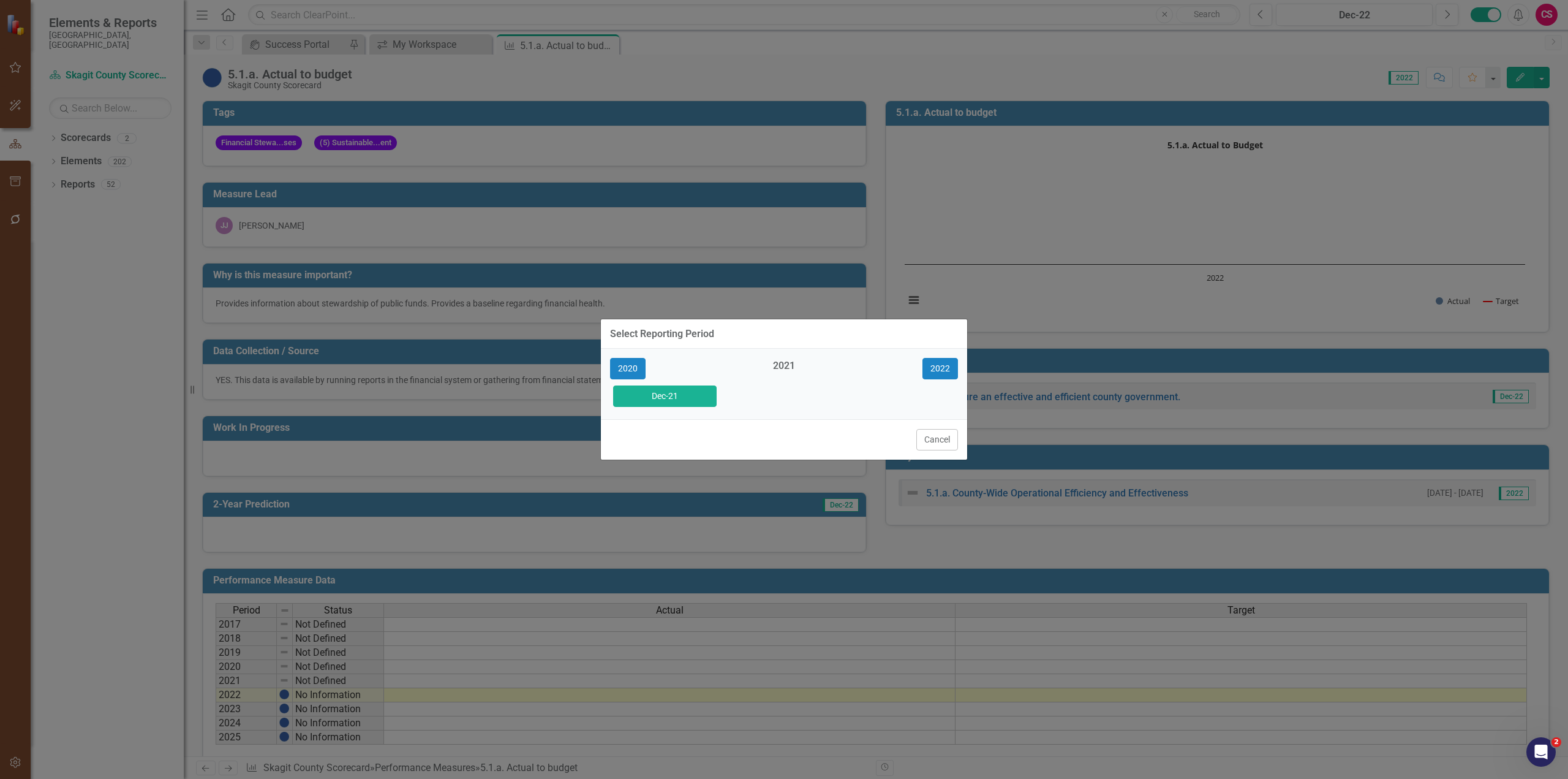
click at [690, 397] on button "Dec-21" at bounding box center [664, 396] width 103 height 21
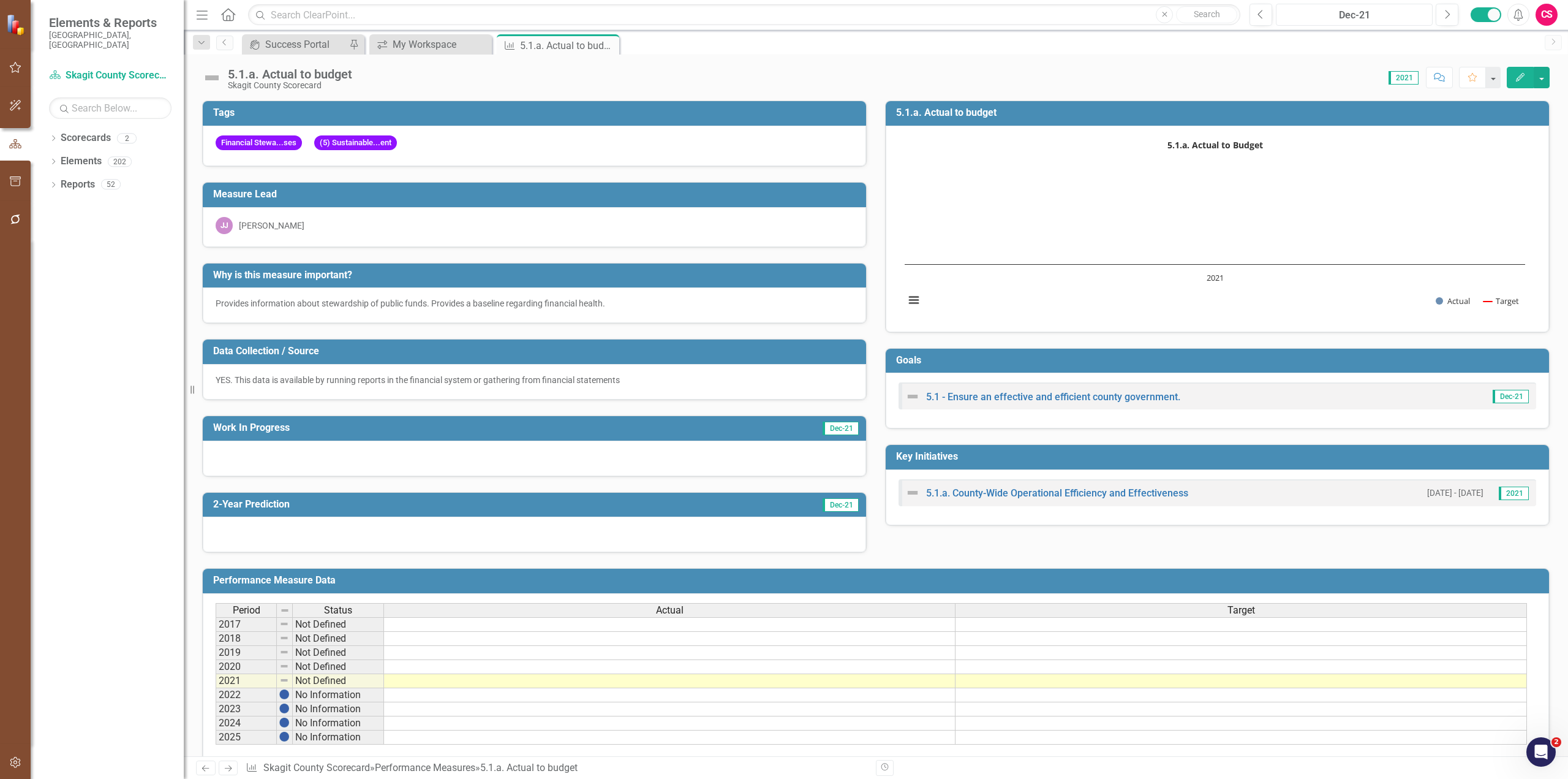
click at [836, 198] on rect "Interactive chart" at bounding box center [1214, 228] width 632 height 184
click at [836, 17] on div "Dec-21" at bounding box center [1354, 16] width 149 height 15
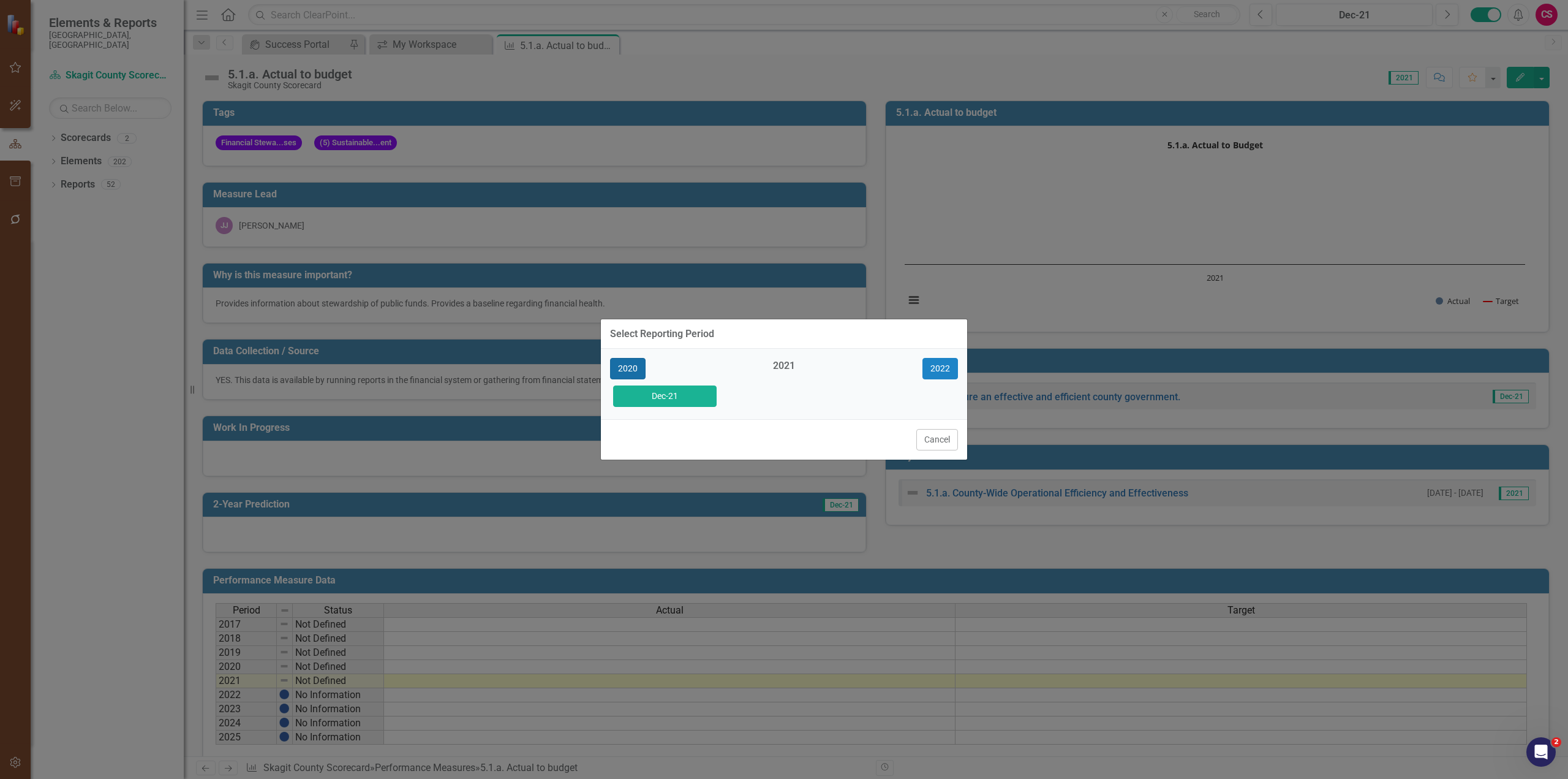
drag, startPoint x: 636, startPoint y: 363, endPoint x: 746, endPoint y: 393, distance: 114.0
click at [639, 363] on button "2020" at bounding box center [627, 369] width 35 height 21
click at [669, 392] on button "Dec-20" at bounding box center [664, 396] width 103 height 21
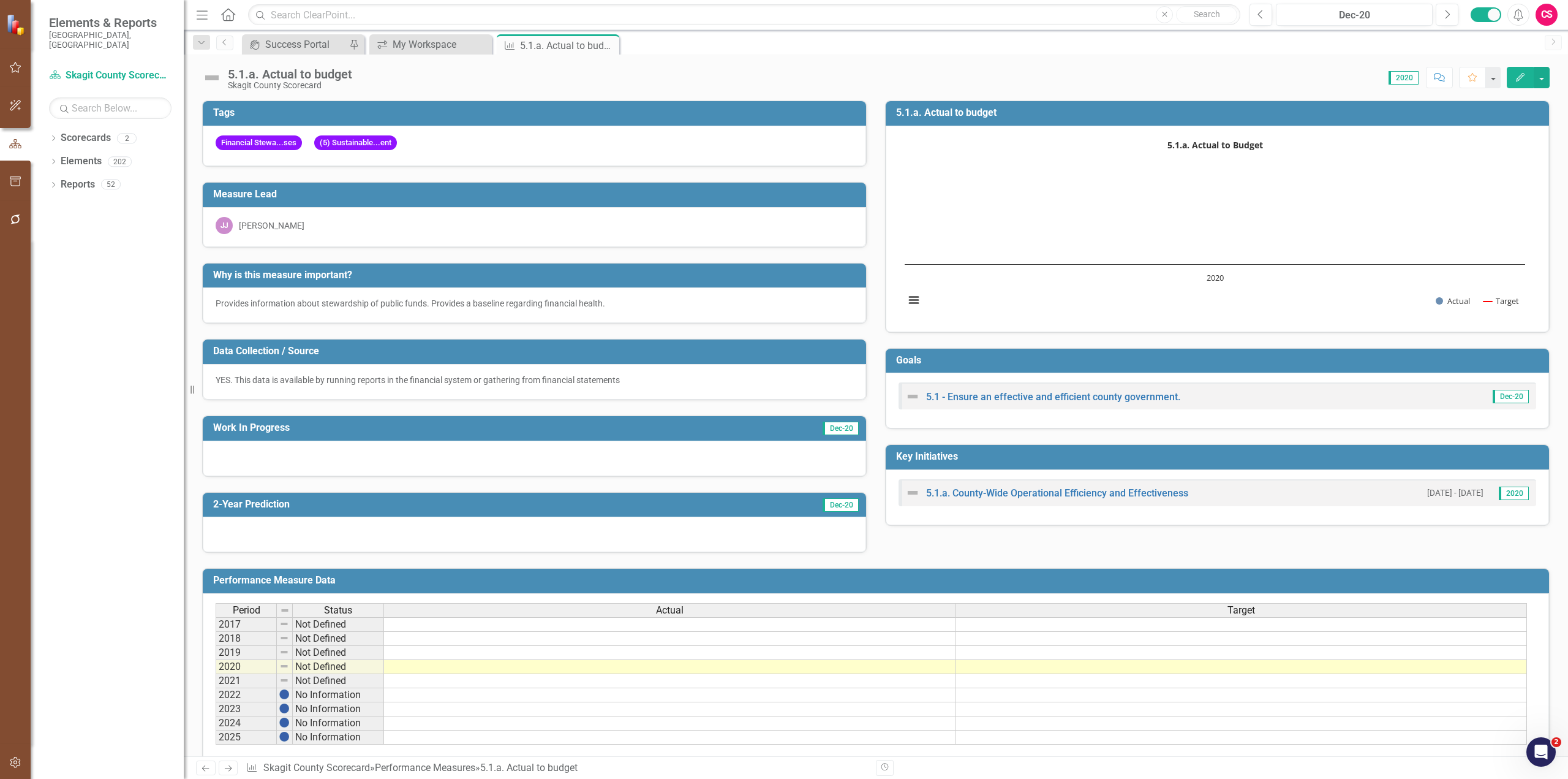
click at [658, 176] on div "Measure Lead [PERSON_NAME] [PERSON_NAME]" at bounding box center [534, 207] width 683 height 81
click at [836, 17] on div "Dec-20" at bounding box center [1354, 16] width 149 height 15
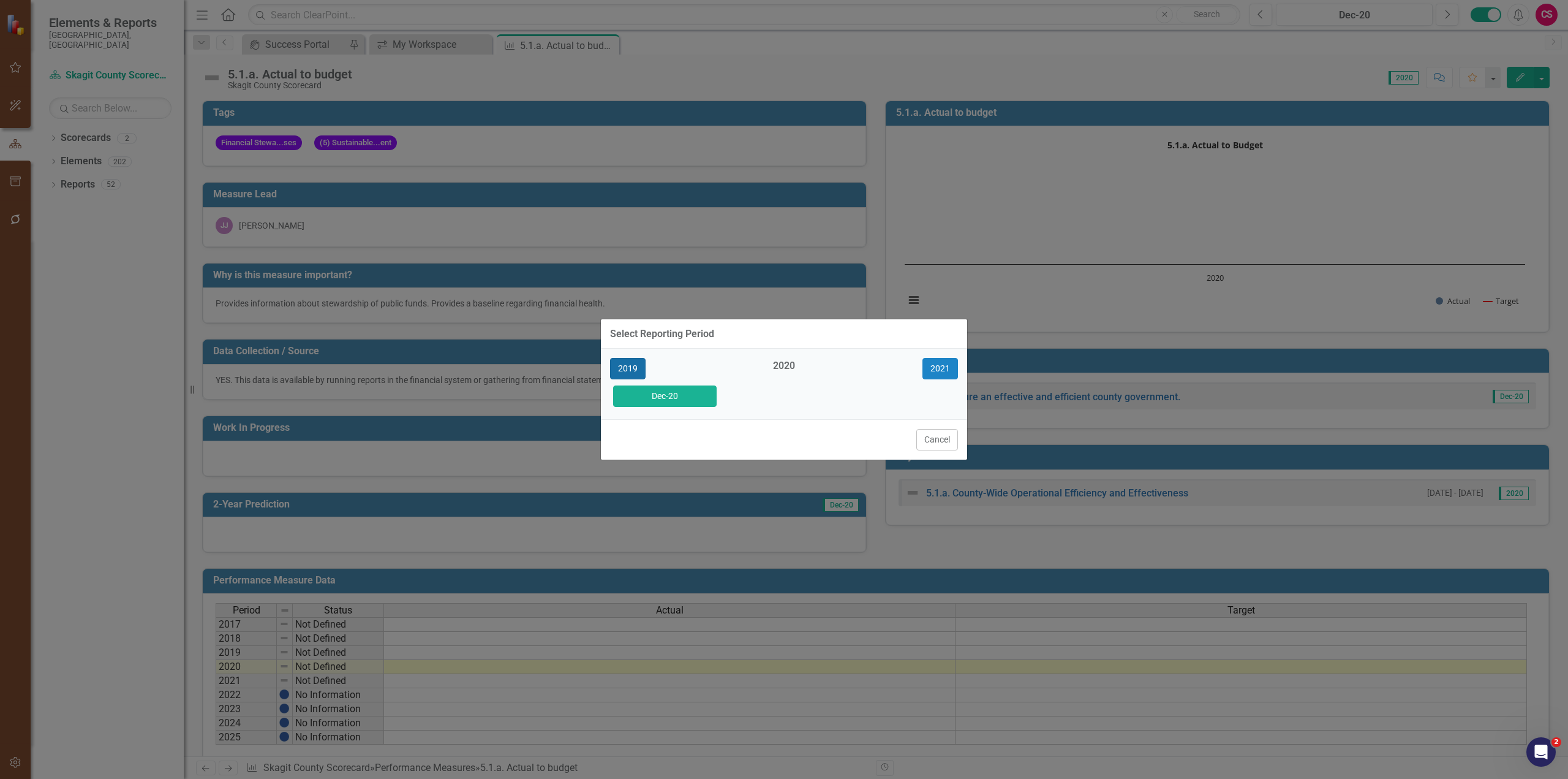
click at [622, 371] on button "2019" at bounding box center [627, 369] width 35 height 21
click at [715, 400] on button "Dec-19" at bounding box center [664, 396] width 103 height 21
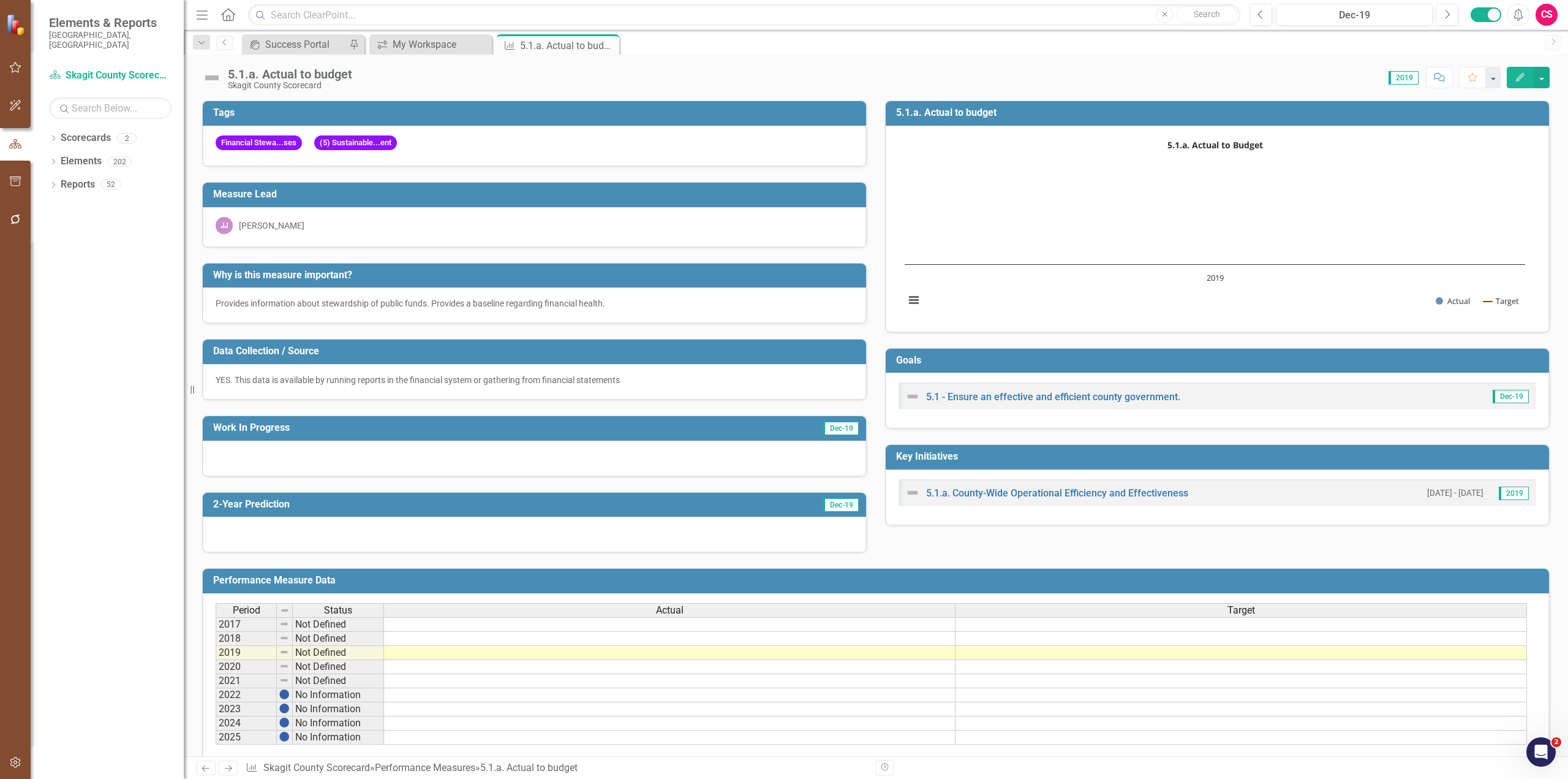
click at [836, 176] on div "Measure Lead [PERSON_NAME] [PERSON_NAME]" at bounding box center [534, 207] width 683 height 81
click at [836, 13] on div "Dec-19" at bounding box center [1354, 16] width 149 height 15
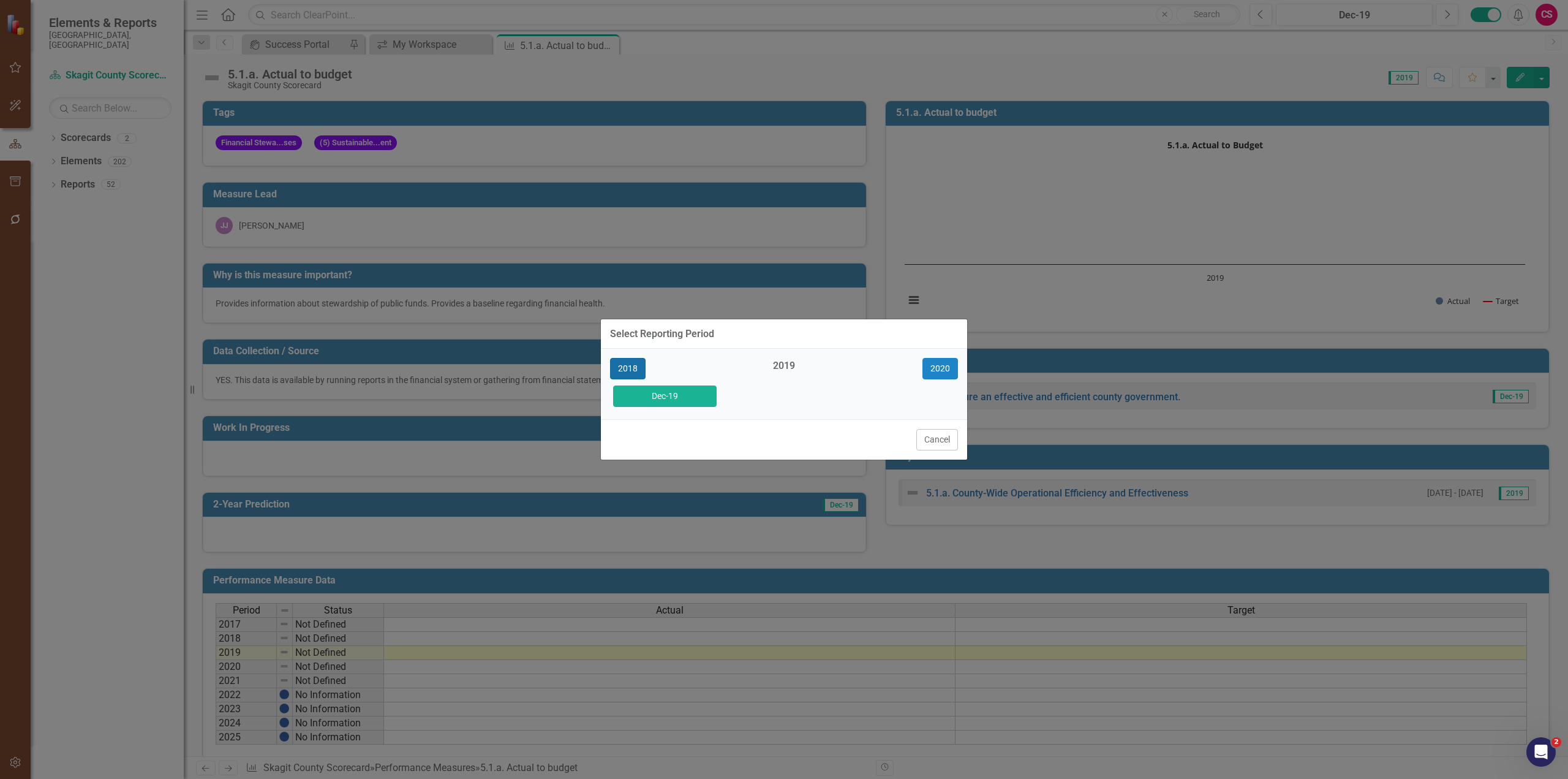
click at [639, 377] on button "2018" at bounding box center [627, 369] width 35 height 21
click at [697, 398] on button "Dec-18" at bounding box center [664, 396] width 103 height 21
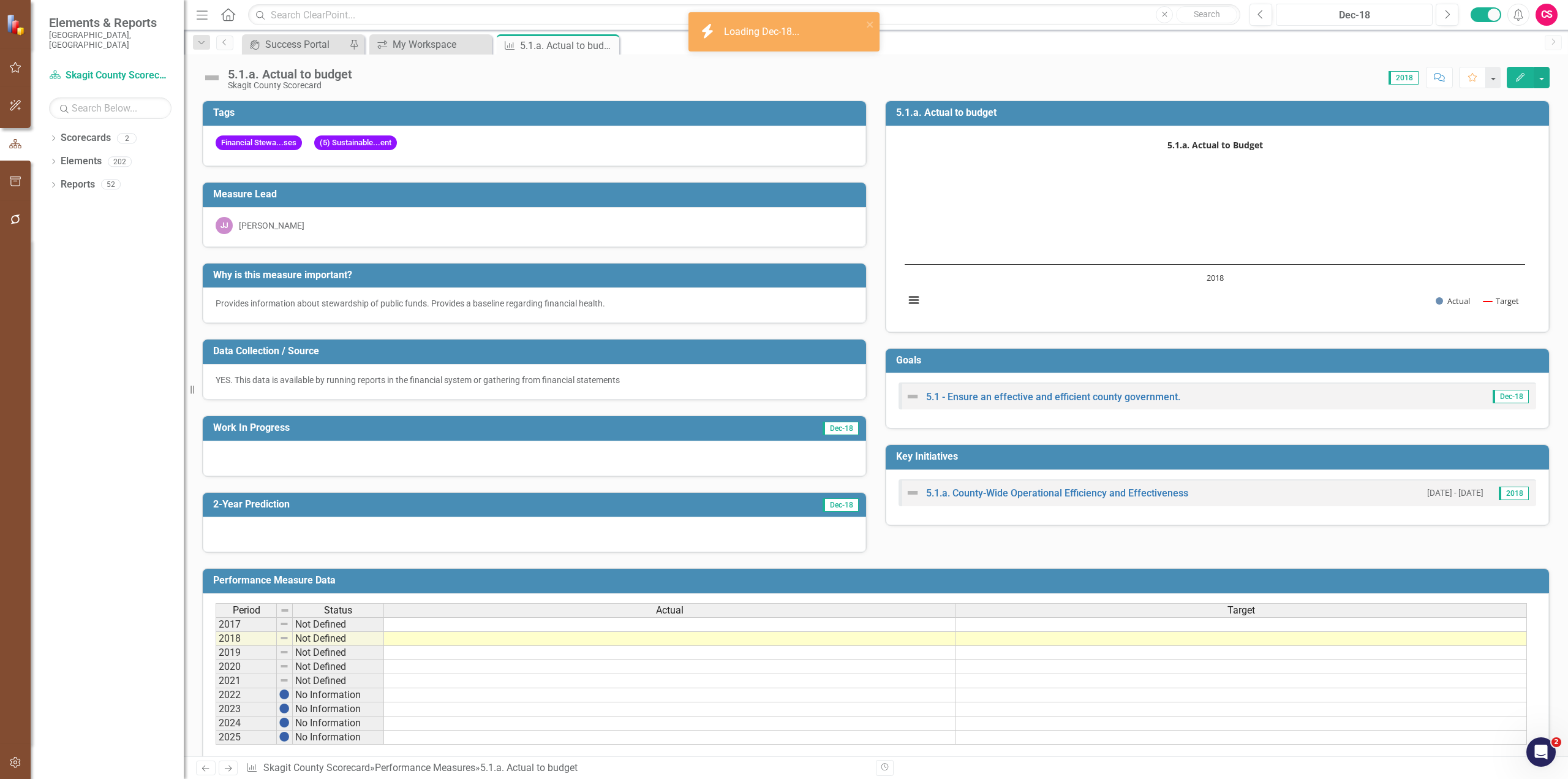
click at [836, 300] on rect "Interactive chart" at bounding box center [1214, 228] width 632 height 184
click at [836, 19] on div "Dec-18" at bounding box center [1354, 16] width 149 height 15
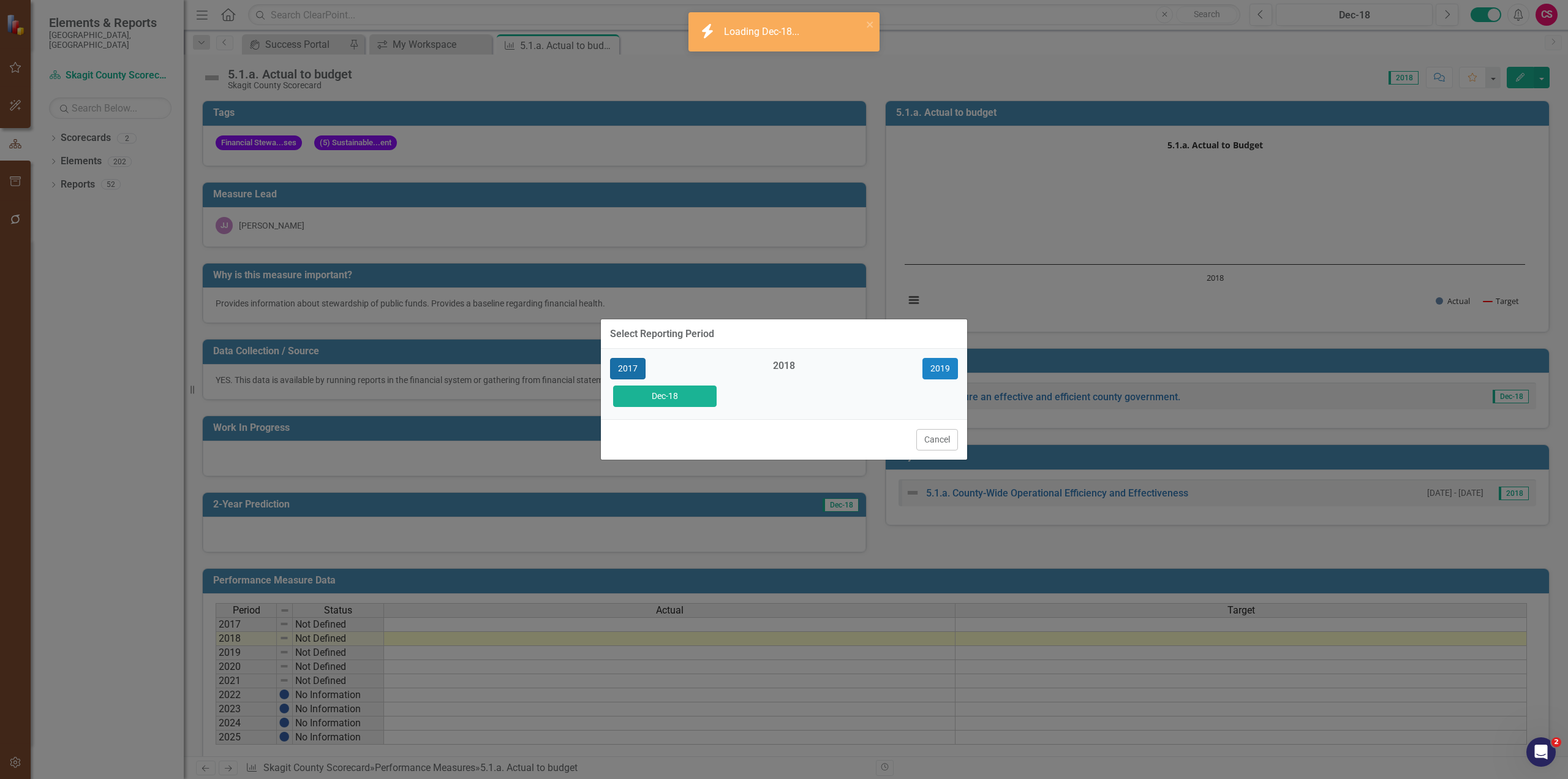
click at [639, 364] on button "2017" at bounding box center [627, 369] width 35 height 21
click at [688, 394] on button "Dec-17" at bounding box center [664, 396] width 103 height 21
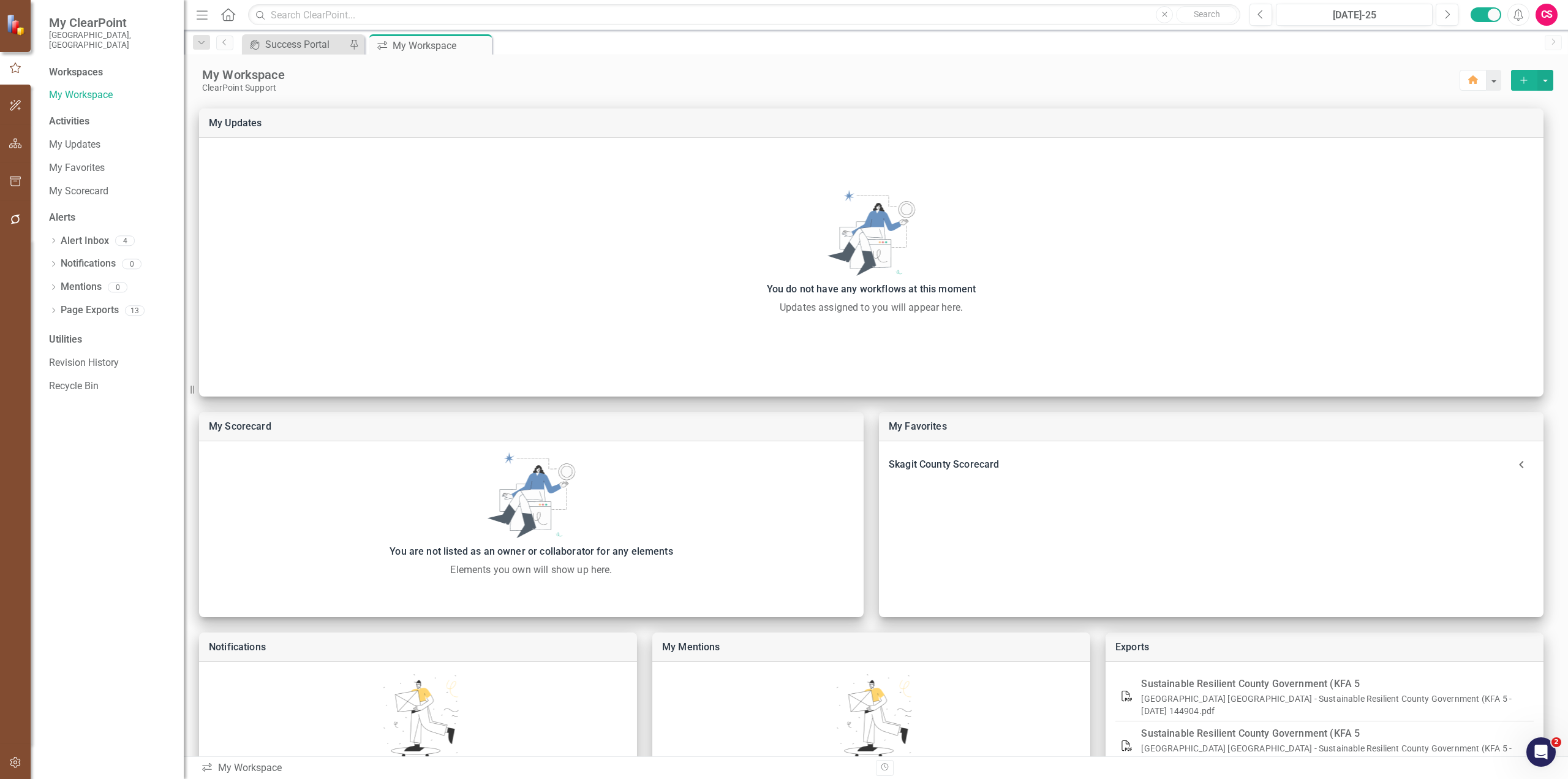
click at [13, 771] on button "button" at bounding box center [15, 763] width 28 height 26
click at [121, 88] on link "Manage Users" at bounding box center [110, 95] width 123 height 14
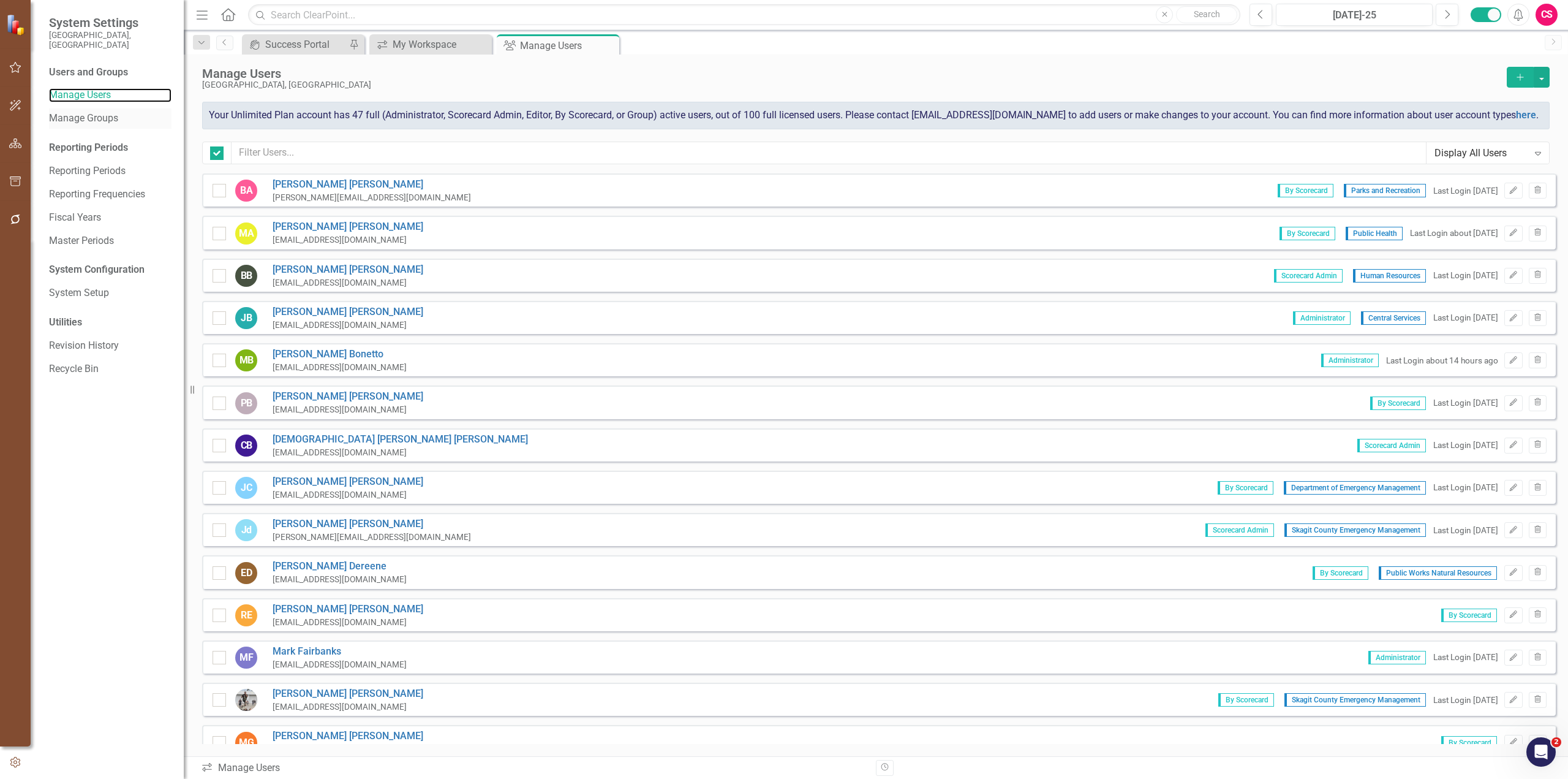
checkbox input "false"
